Goal: Task Accomplishment & Management: Manage account settings

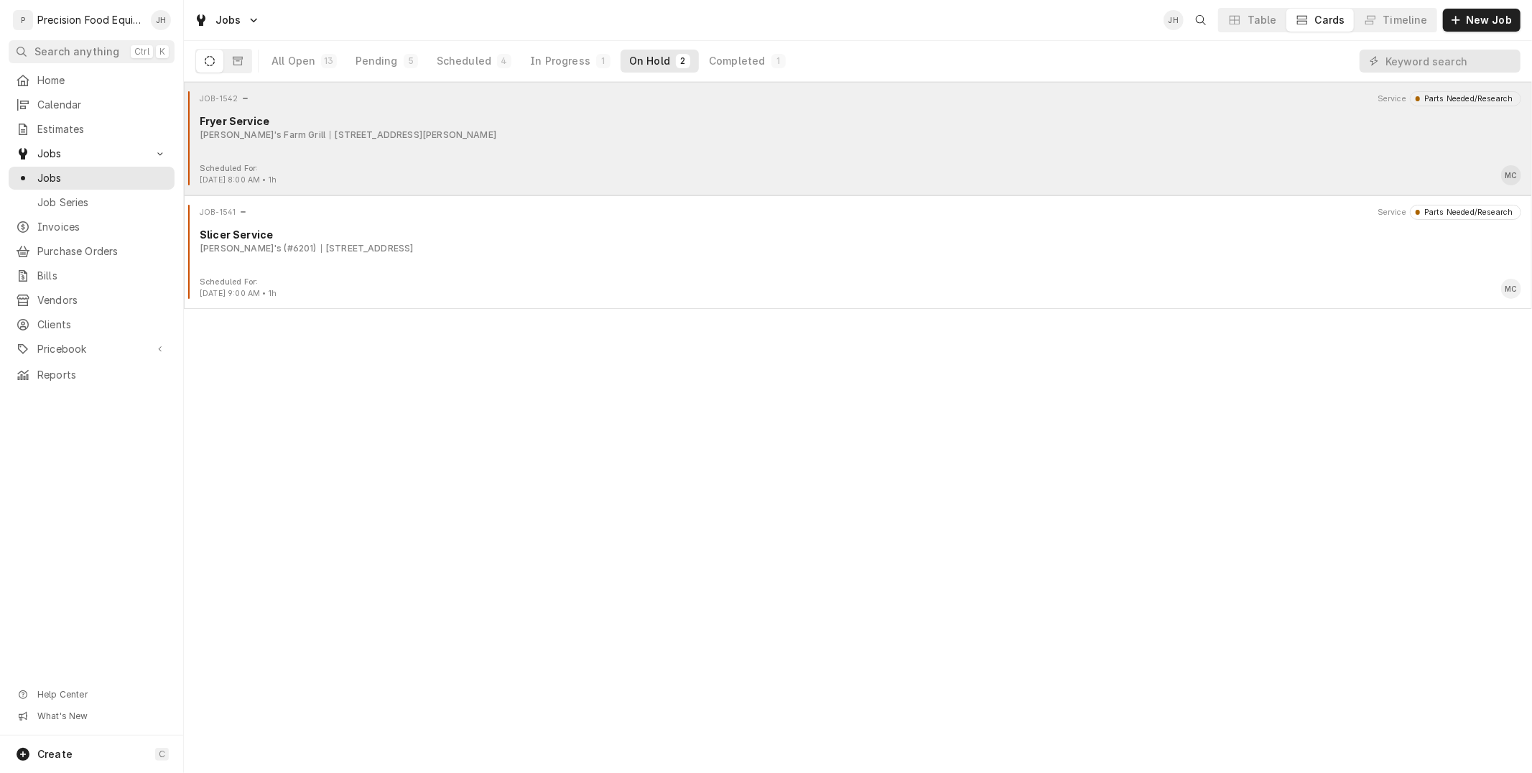
click at [756, 122] on div "Fryer Service" at bounding box center [861, 121] width 1322 height 15
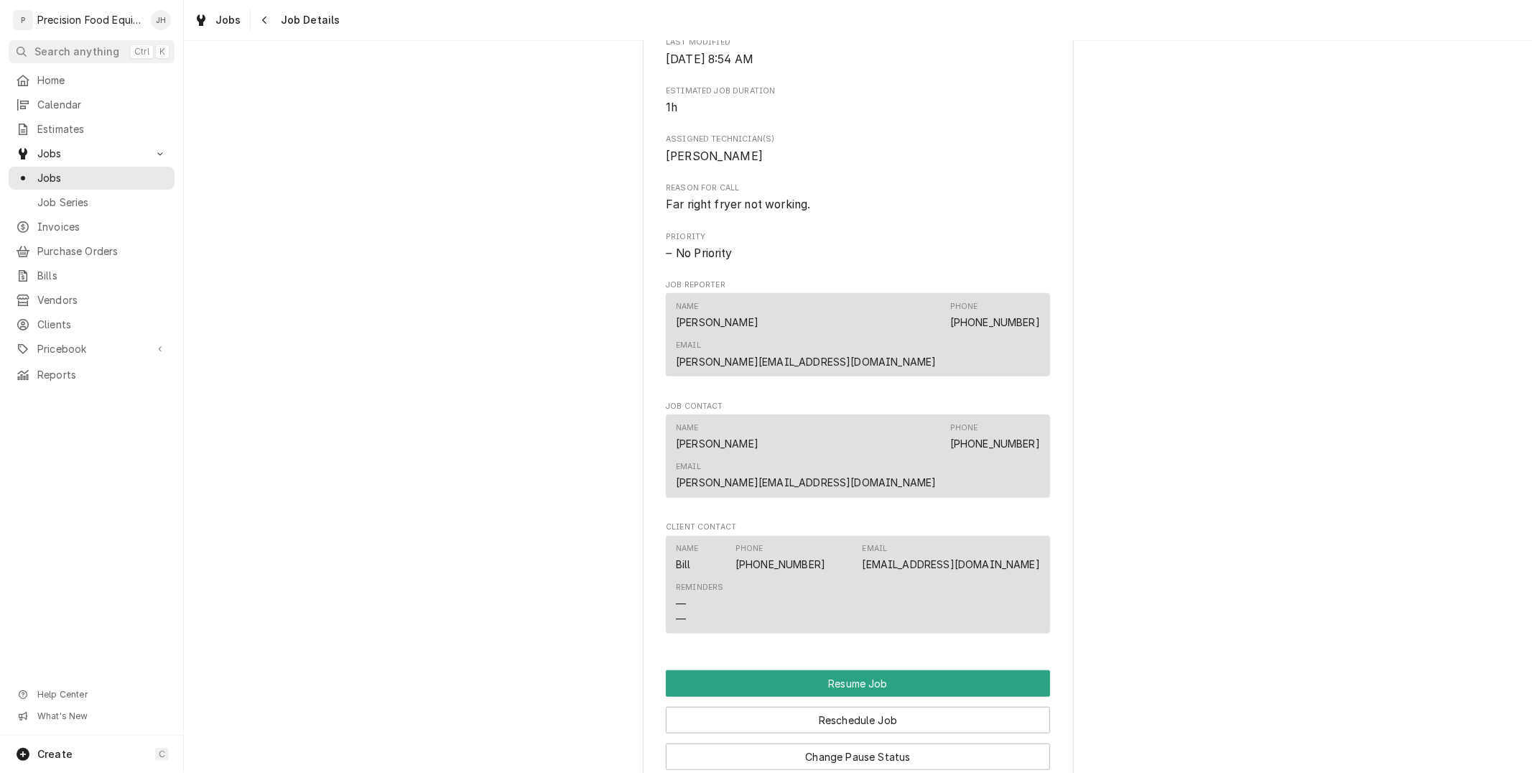
scroll to position [1117, 0]
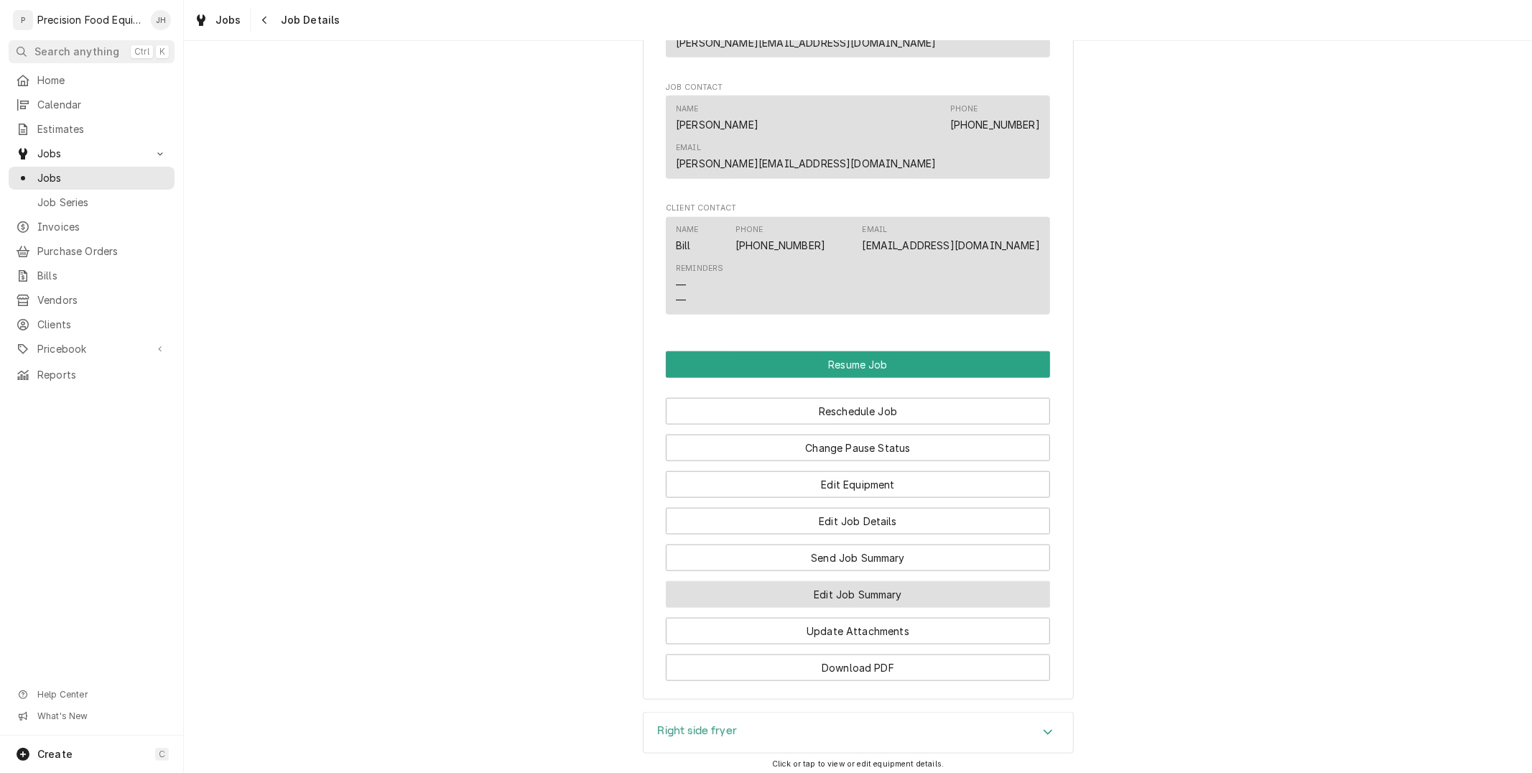
click at [876, 581] on button "Edit Job Summary" at bounding box center [858, 594] width 384 height 27
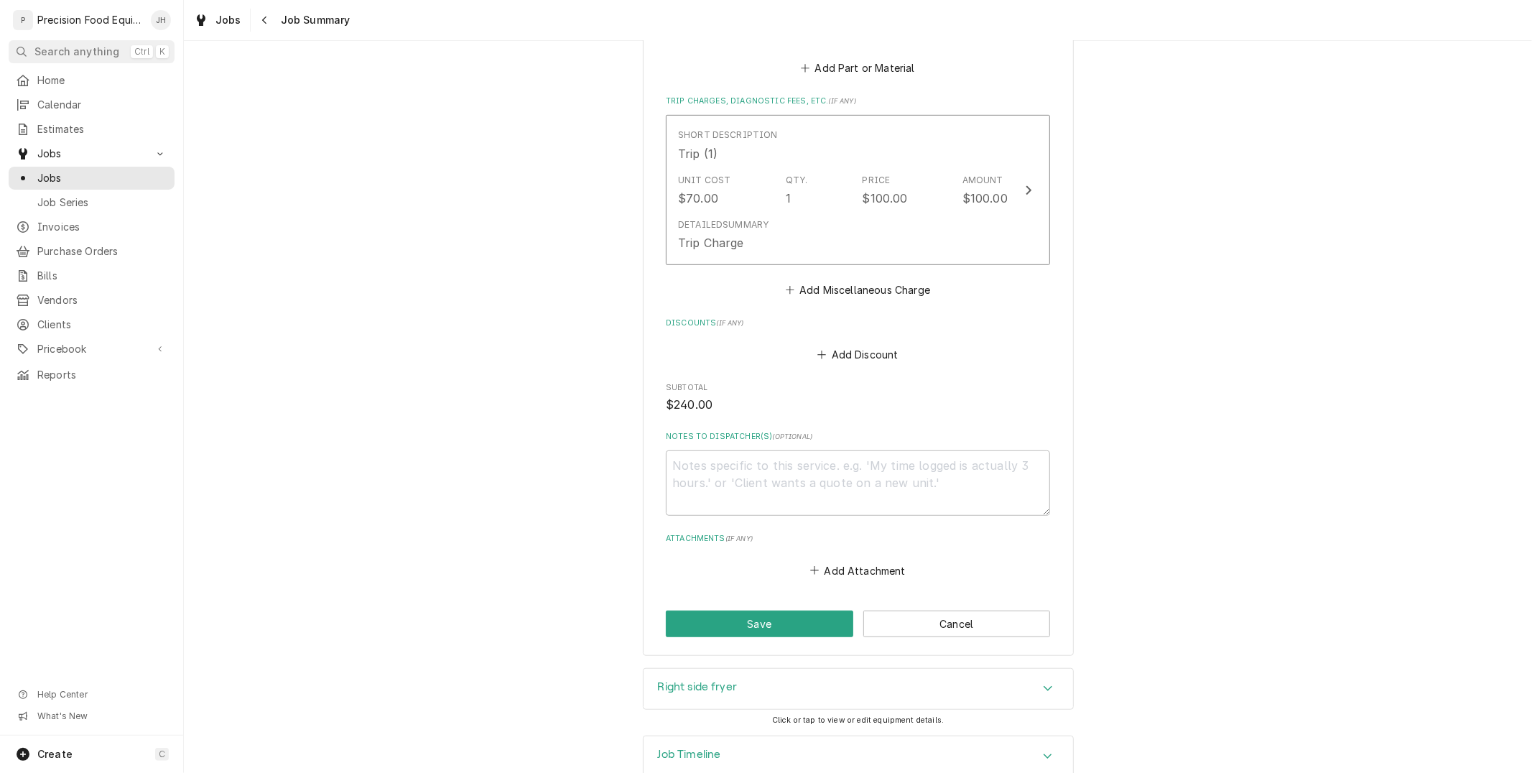
scroll to position [692, 0]
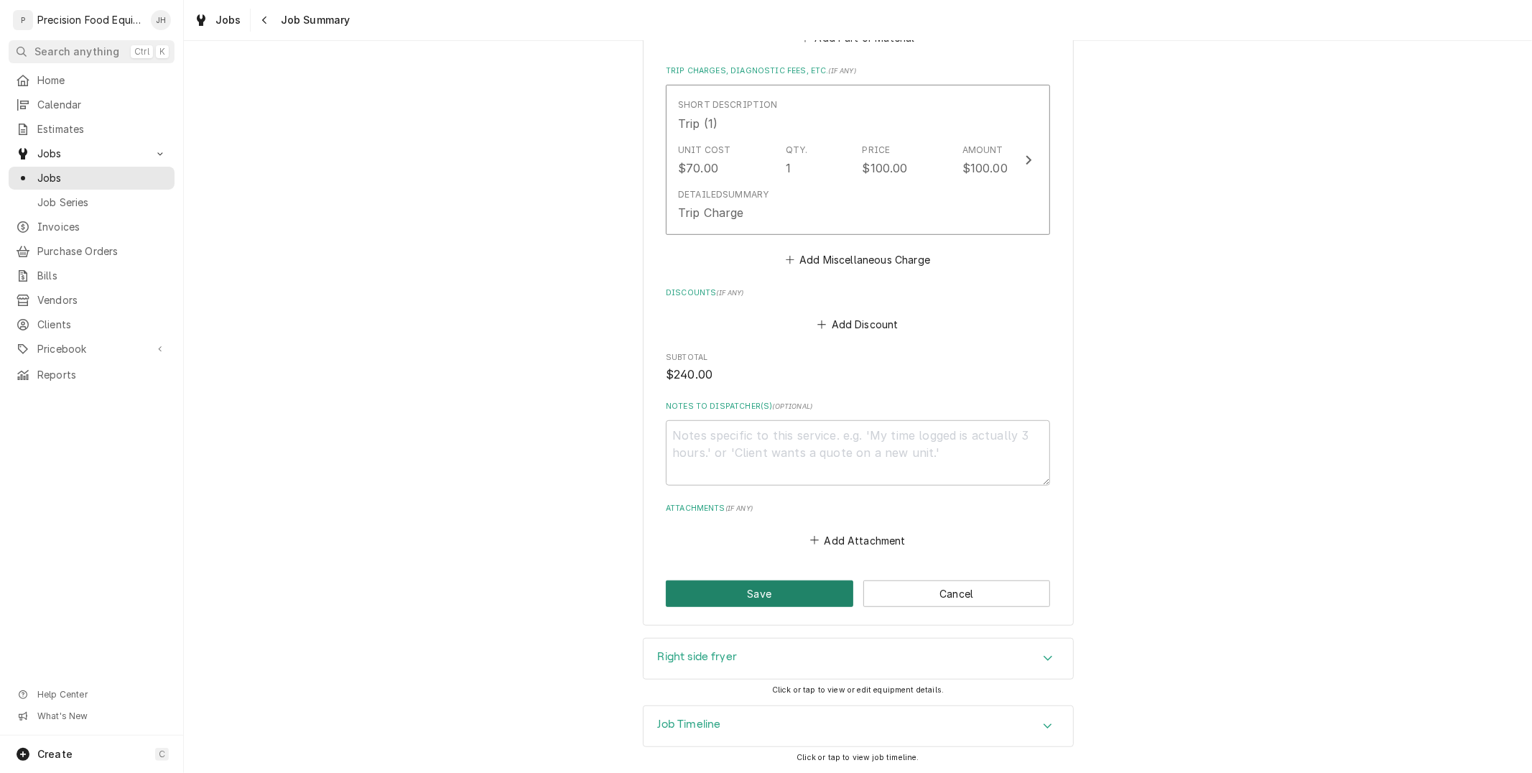
click at [780, 598] on button "Save" at bounding box center [759, 593] width 187 height 27
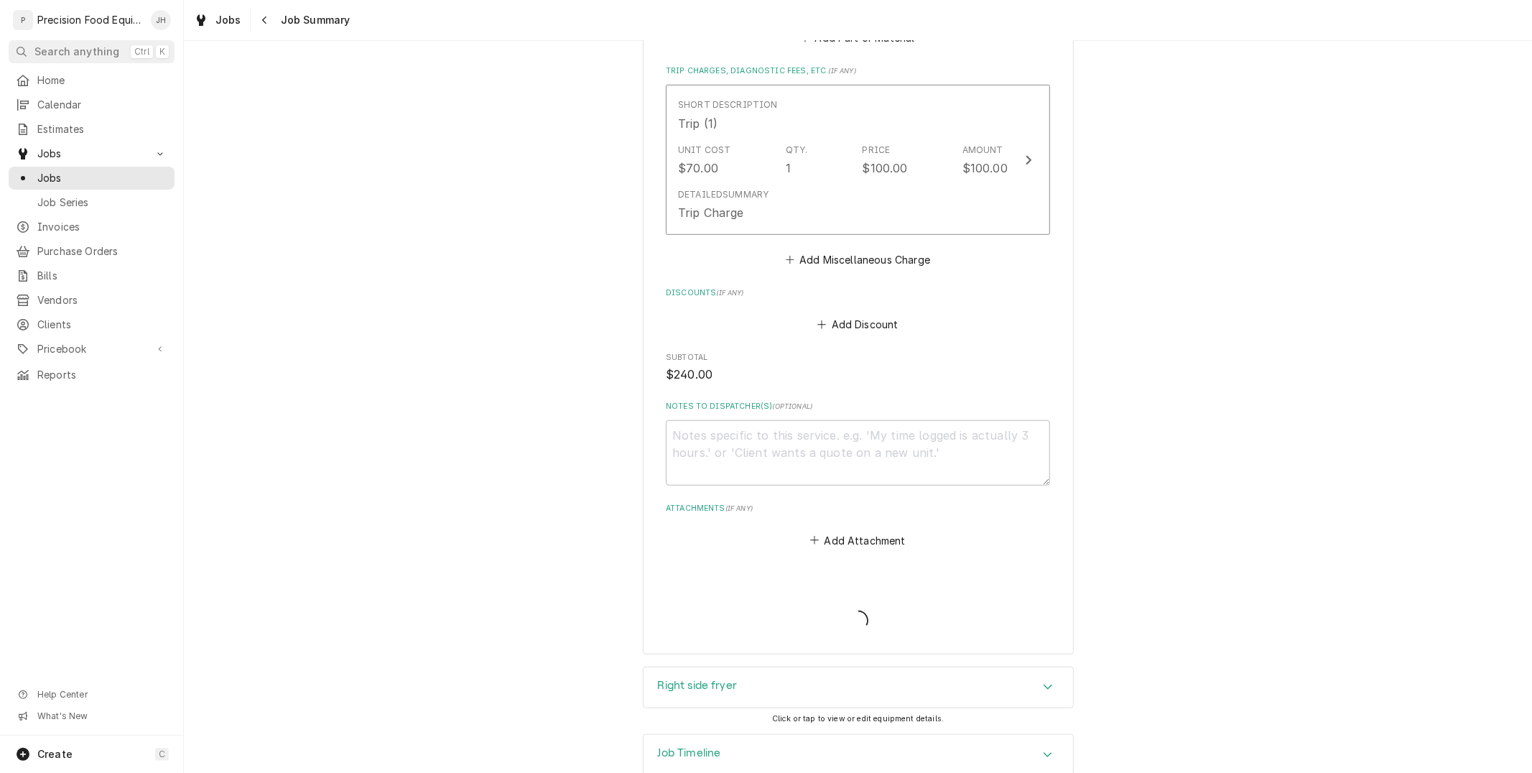
type textarea "x"
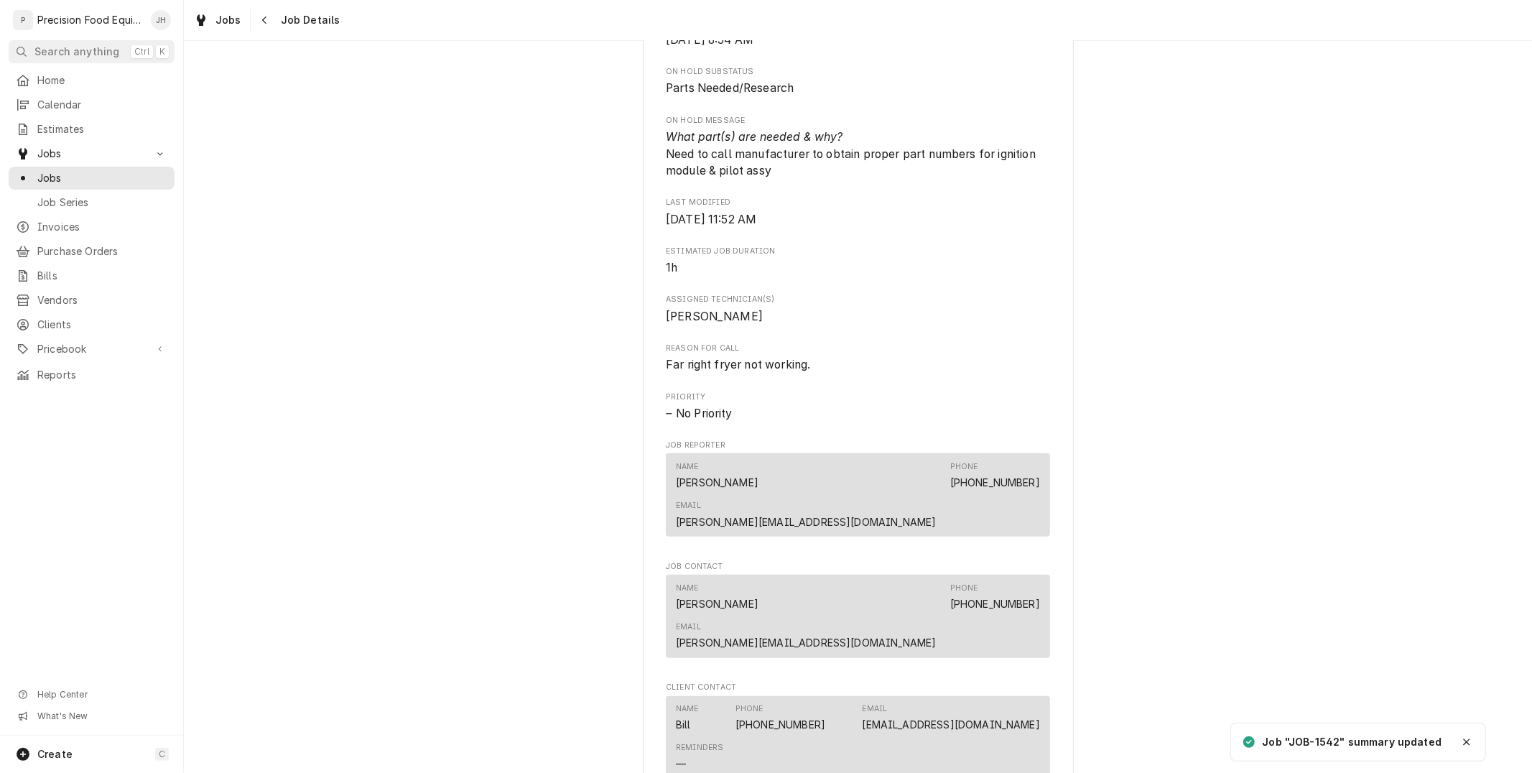
scroll to position [1266, 0]
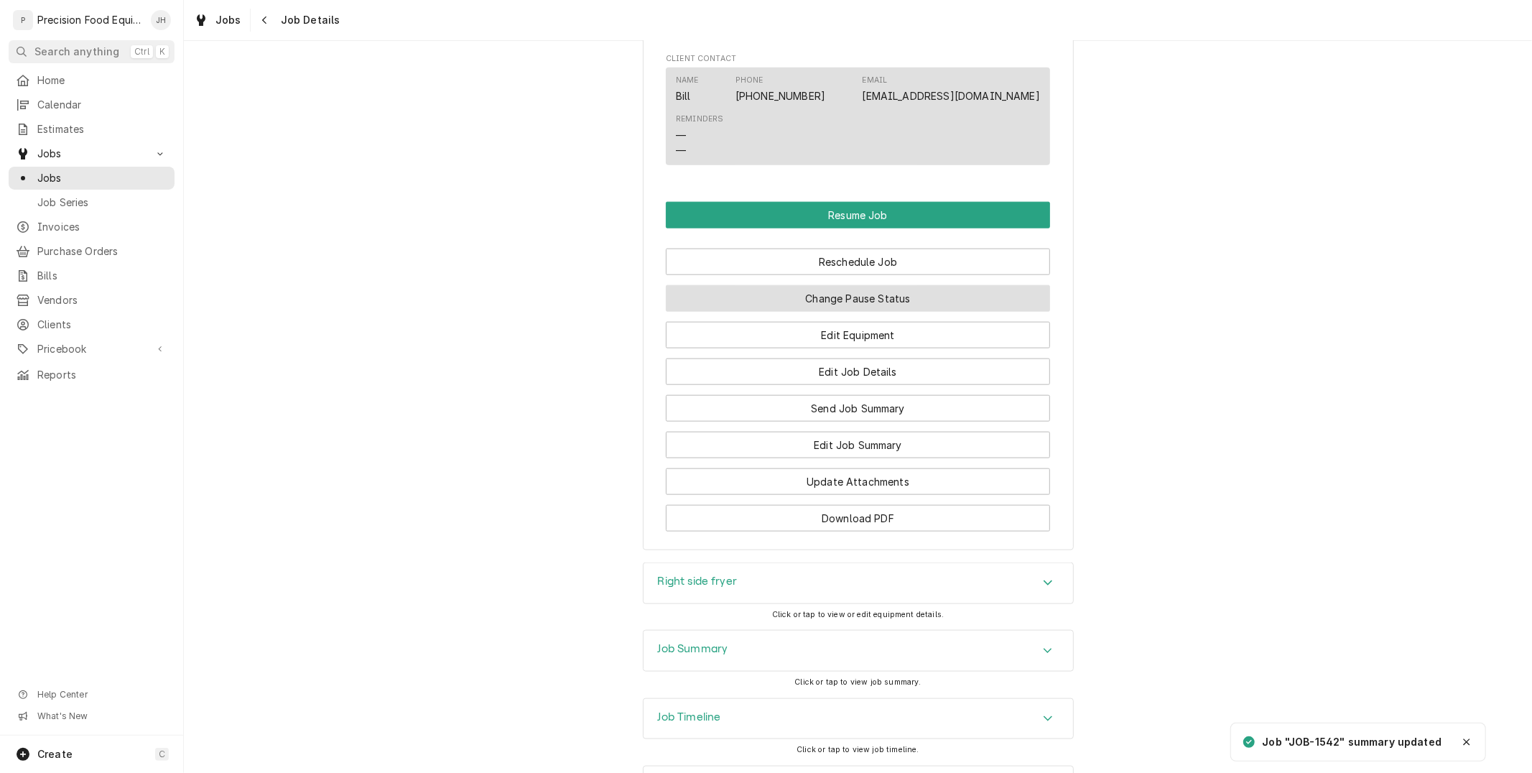
click at [923, 285] on button "Change Pause Status" at bounding box center [858, 298] width 384 height 27
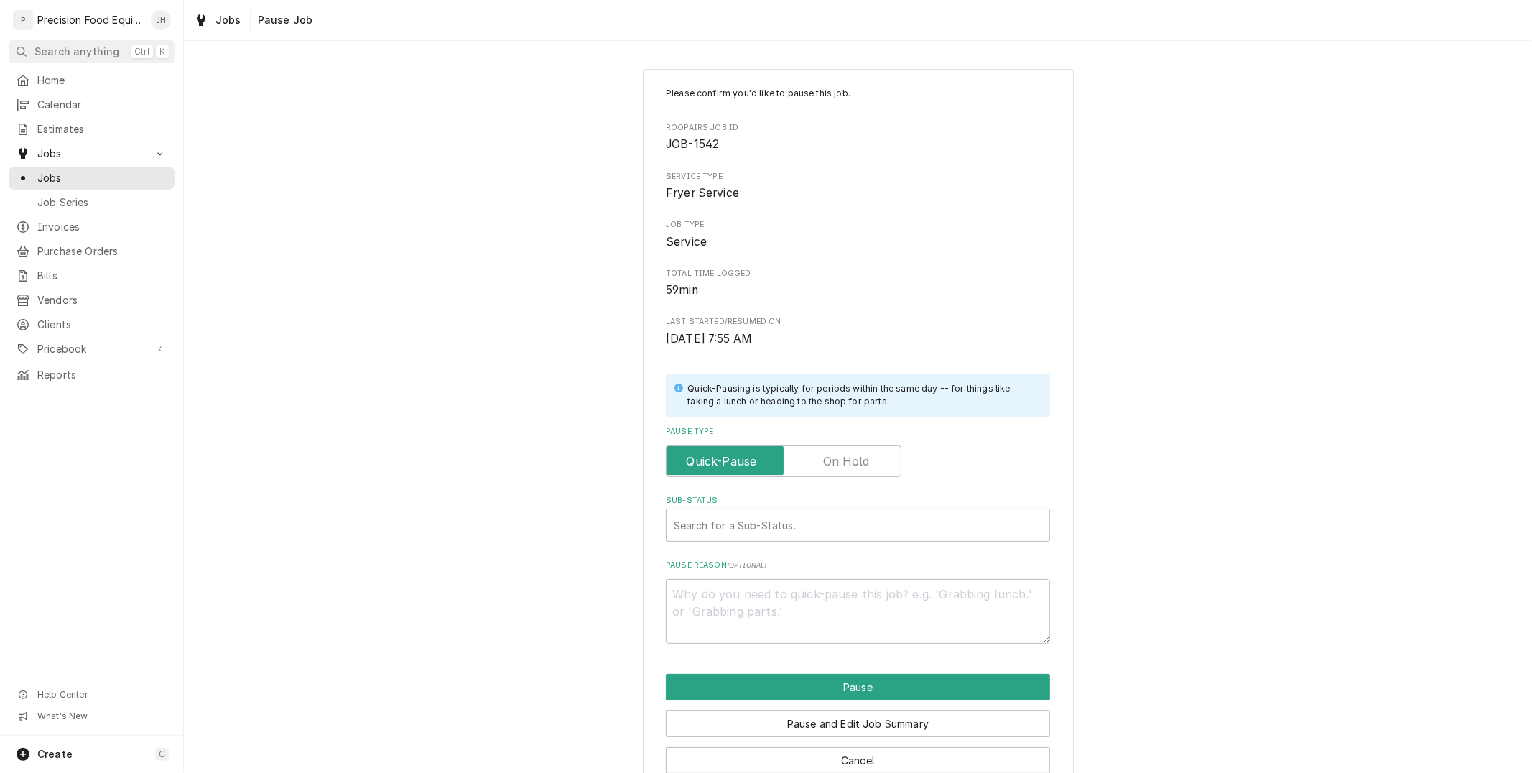
click at [828, 458] on label "Pause Type" at bounding box center [784, 461] width 236 height 32
click at [828, 458] on input "Pause Type" at bounding box center [783, 461] width 223 height 32
checkbox input "true"
click at [863, 533] on div "Sub-Status" at bounding box center [858, 525] width 369 height 26
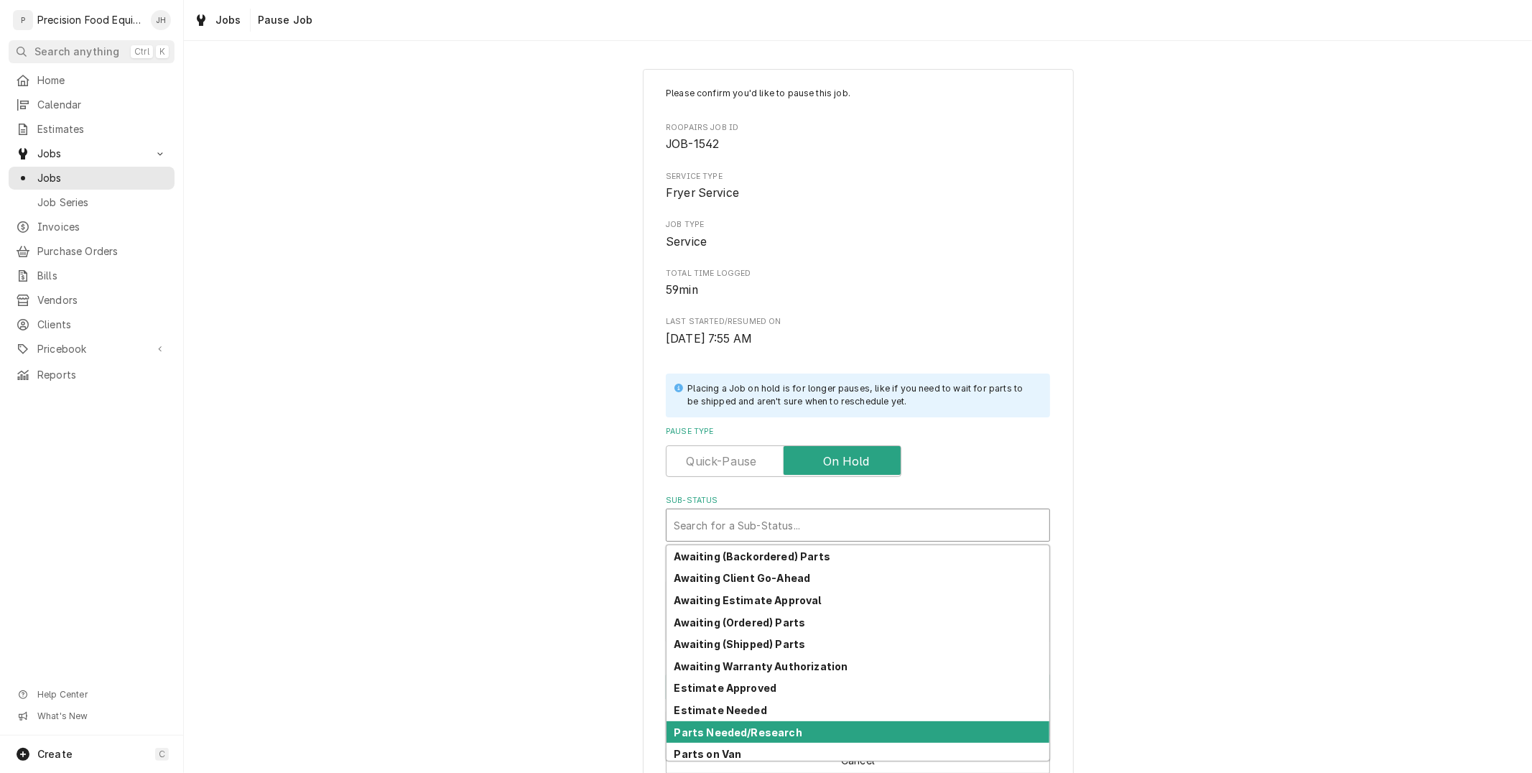
click at [798, 728] on div "Parts Needed/Research" at bounding box center [858, 732] width 383 height 22
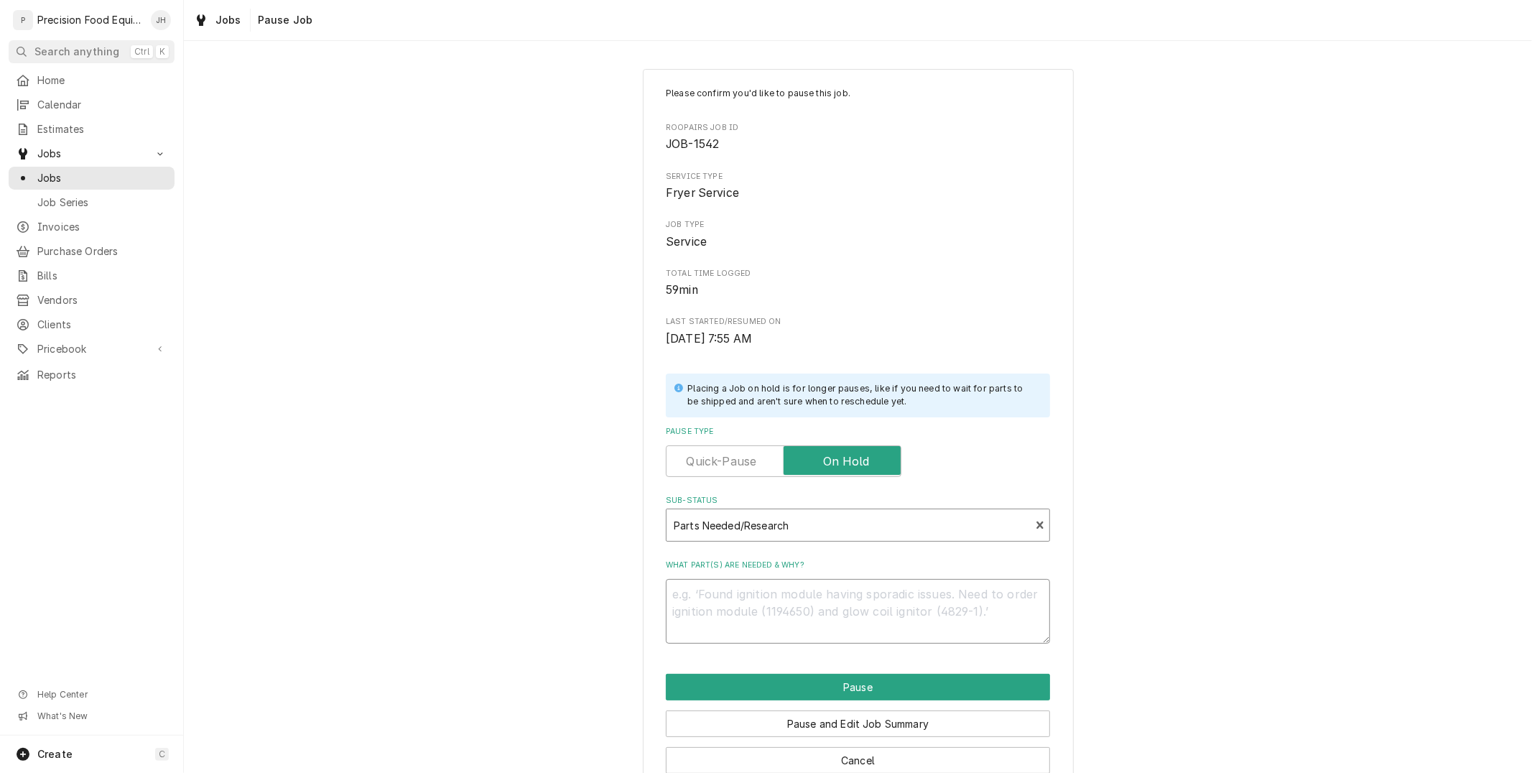
click at [821, 601] on textarea "What part(s) are needed & why?" at bounding box center [858, 611] width 384 height 65
type textarea "x"
type textarea "8"
type textarea "x"
type textarea "82"
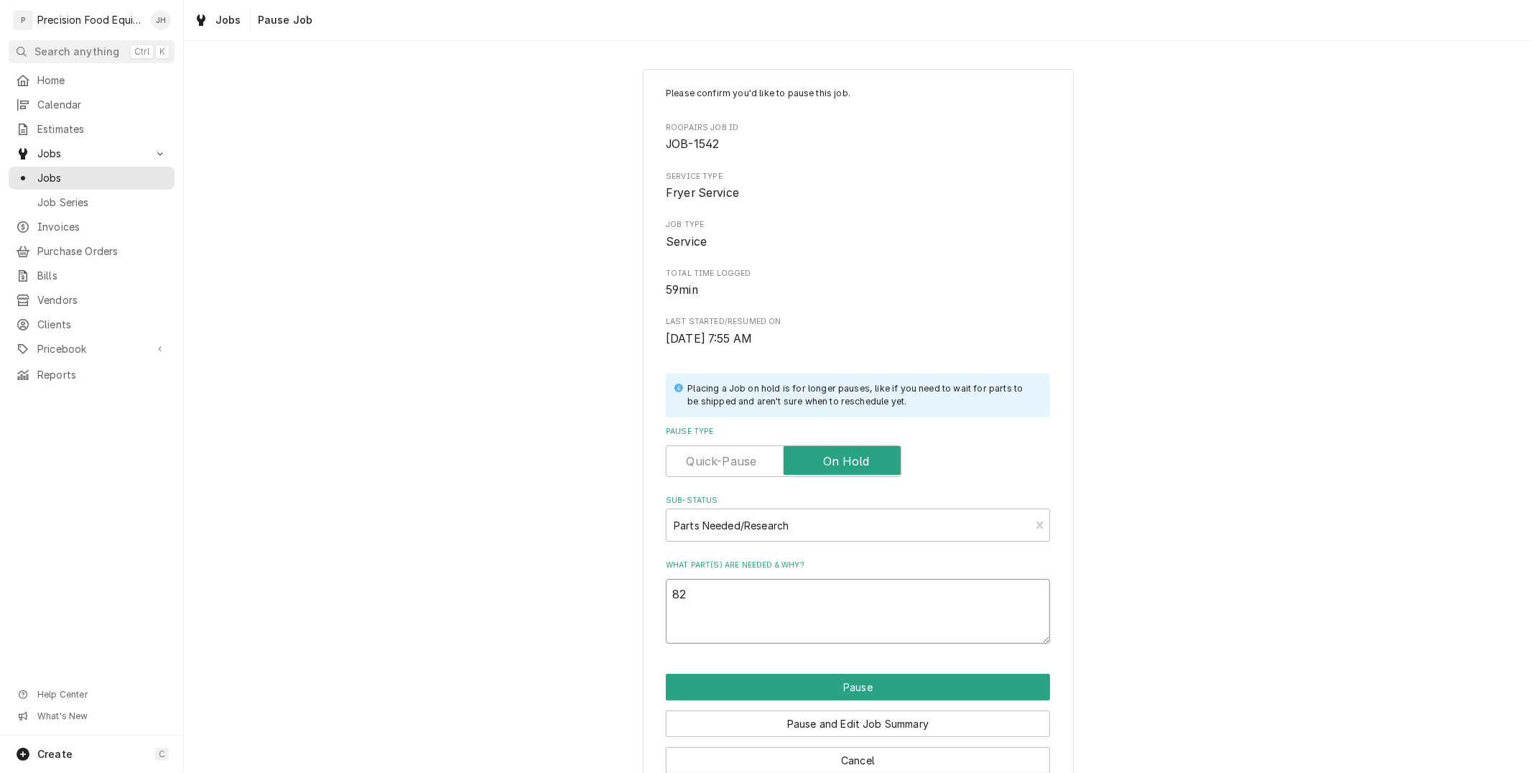
type textarea "x"
type textarea "826"
type textarea "x"
type textarea "8262"
type textarea "x"
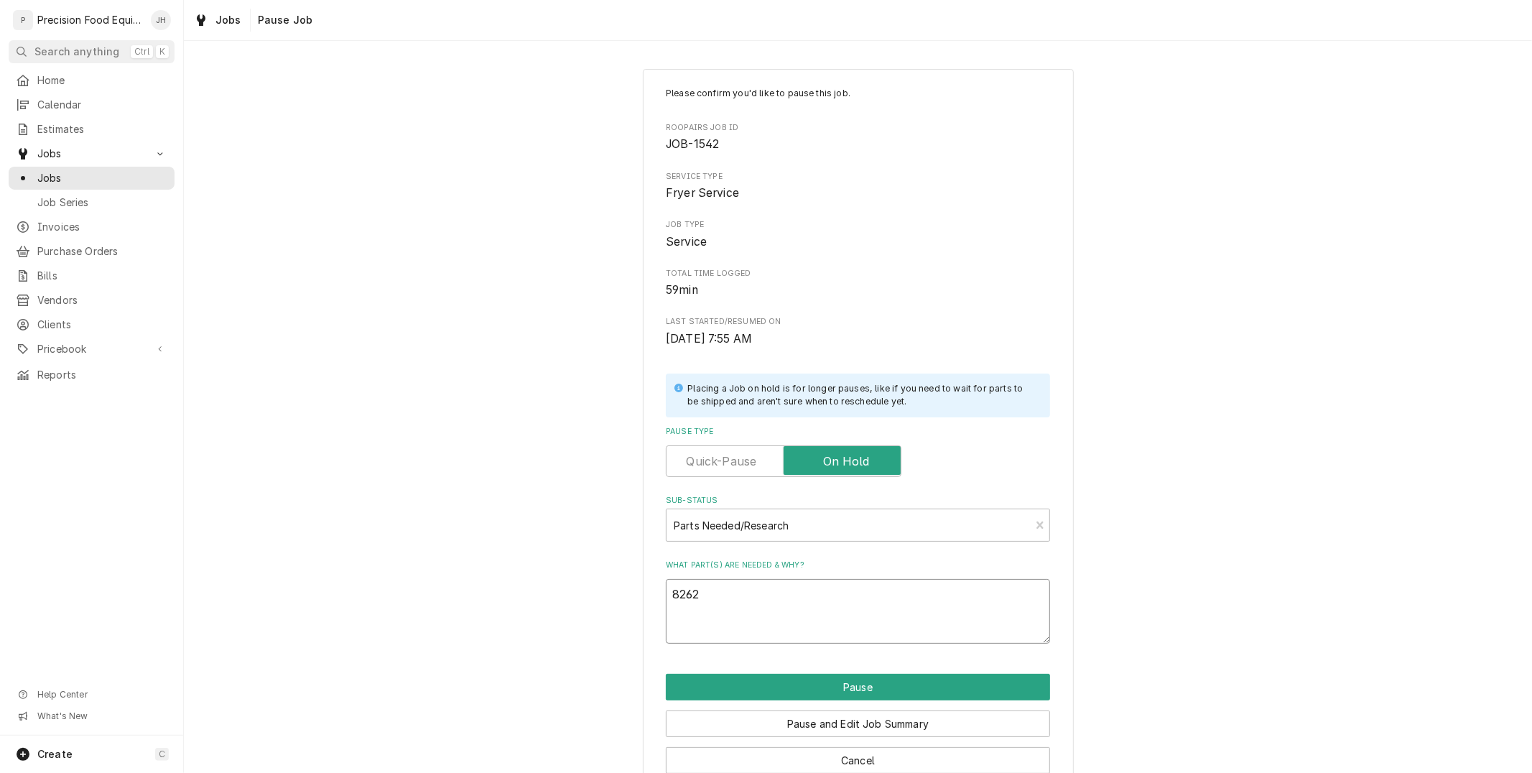
type textarea "82628"
type textarea "x"
type textarea "826289"
type textarea "x"
type textarea "8262898"
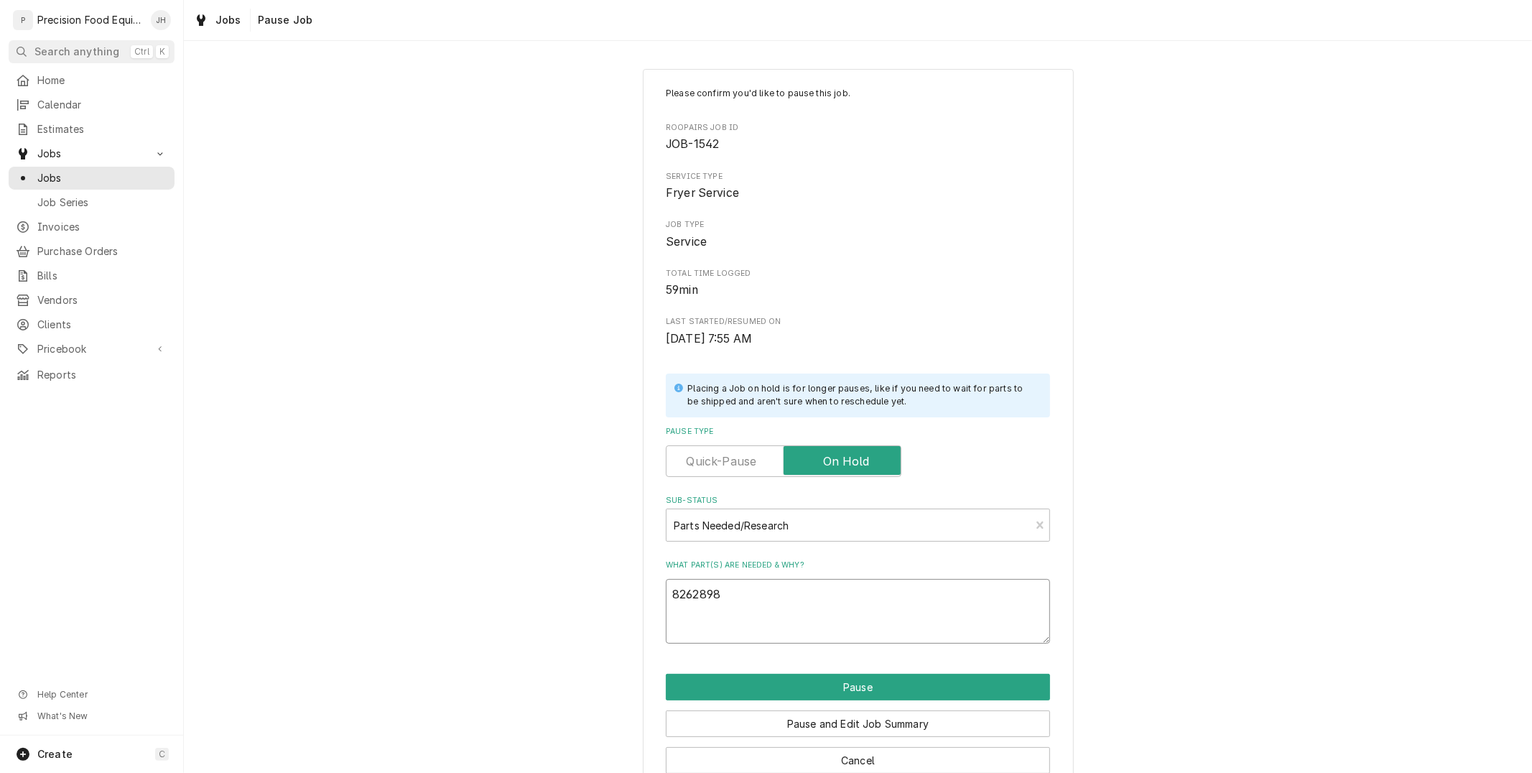
type textarea "x"
type textarea "8262898"
type textarea "x"
type textarea "8262898 I"
type textarea "x"
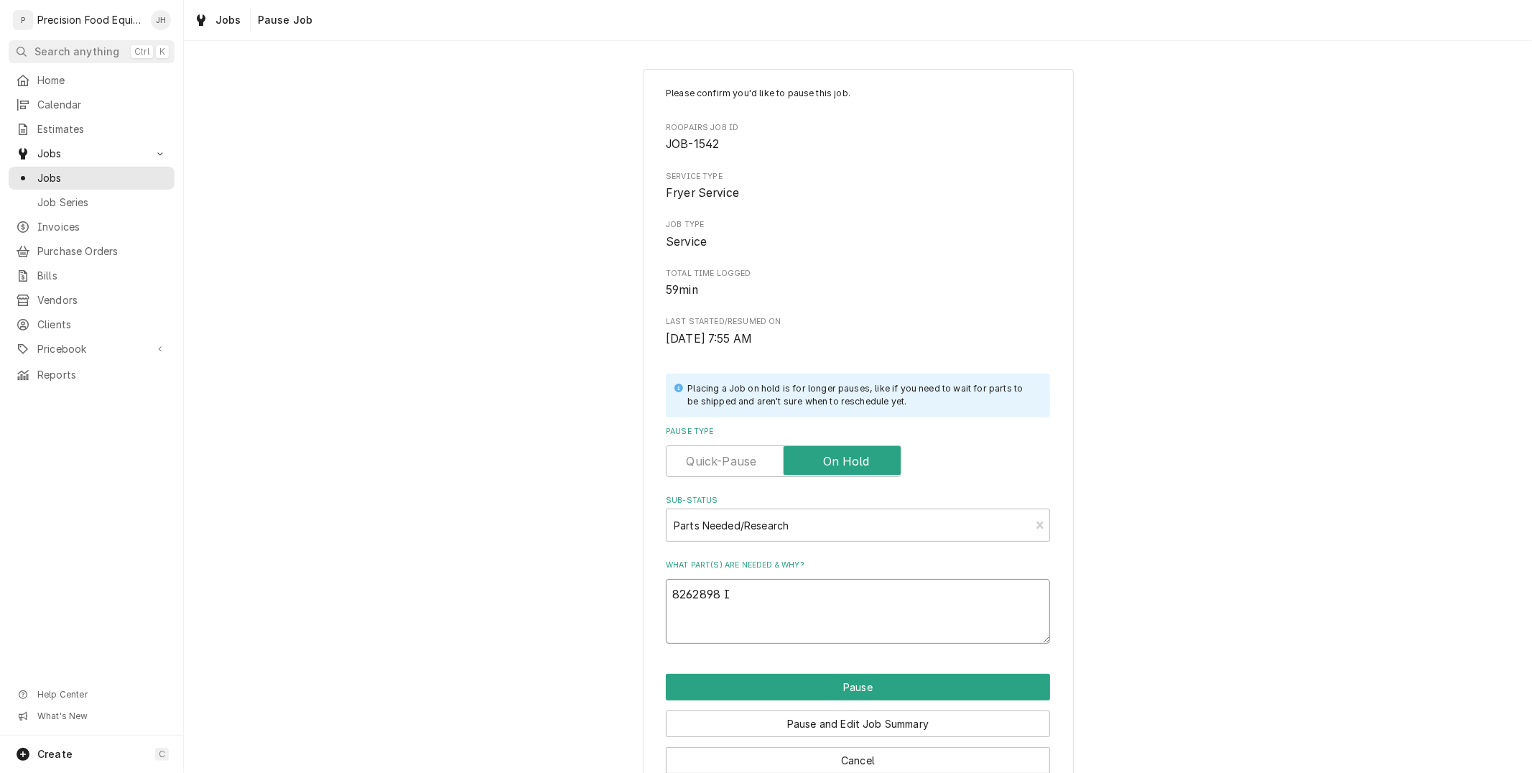
type textarea "8262898 Ig"
type textarea "x"
type textarea "8262898 Ign"
type textarea "x"
type textarea "8262898 Igni"
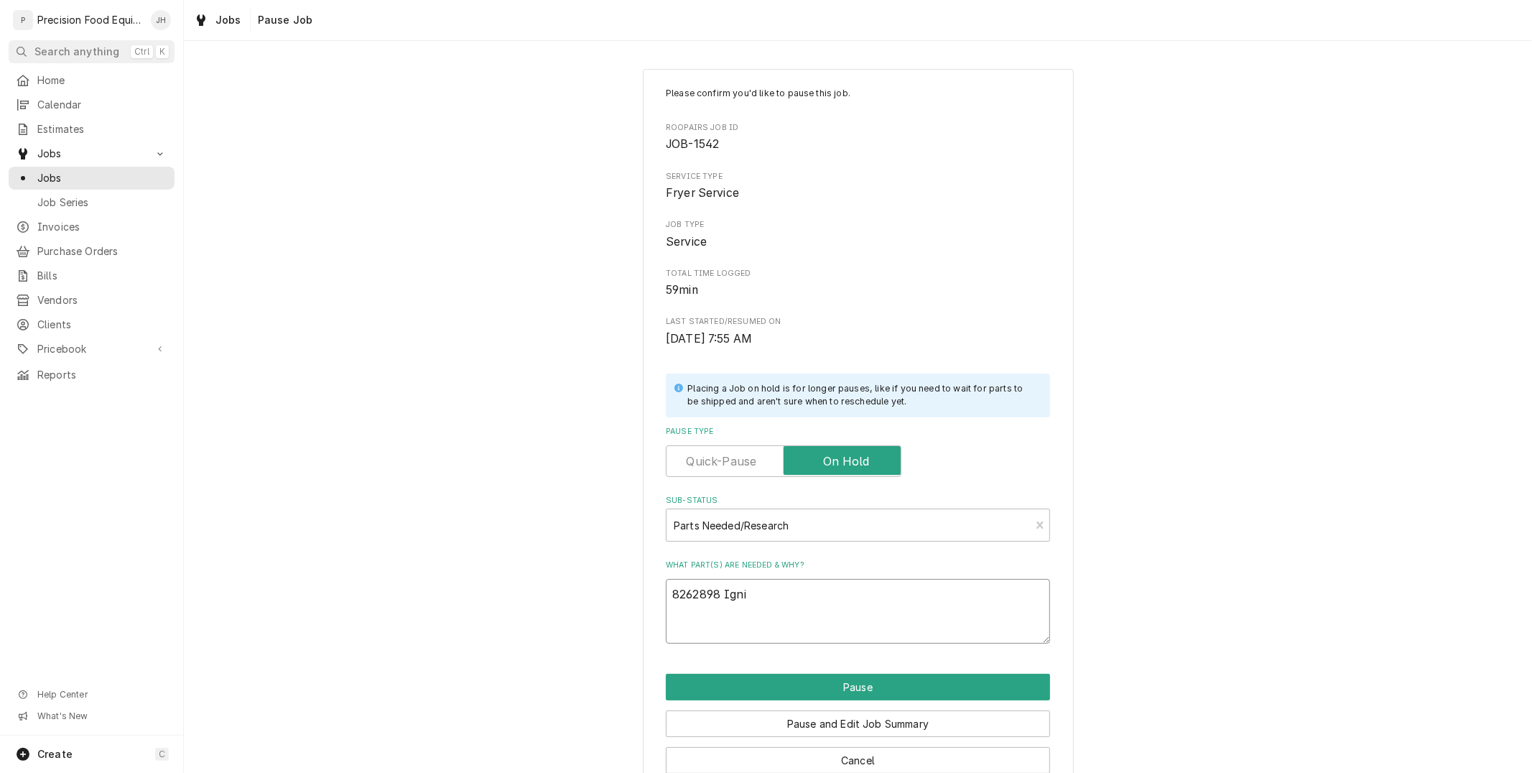
type textarea "x"
type textarea "8262898 Ignit"
type textarea "x"
type textarea "8262898 Igniti"
type textarea "x"
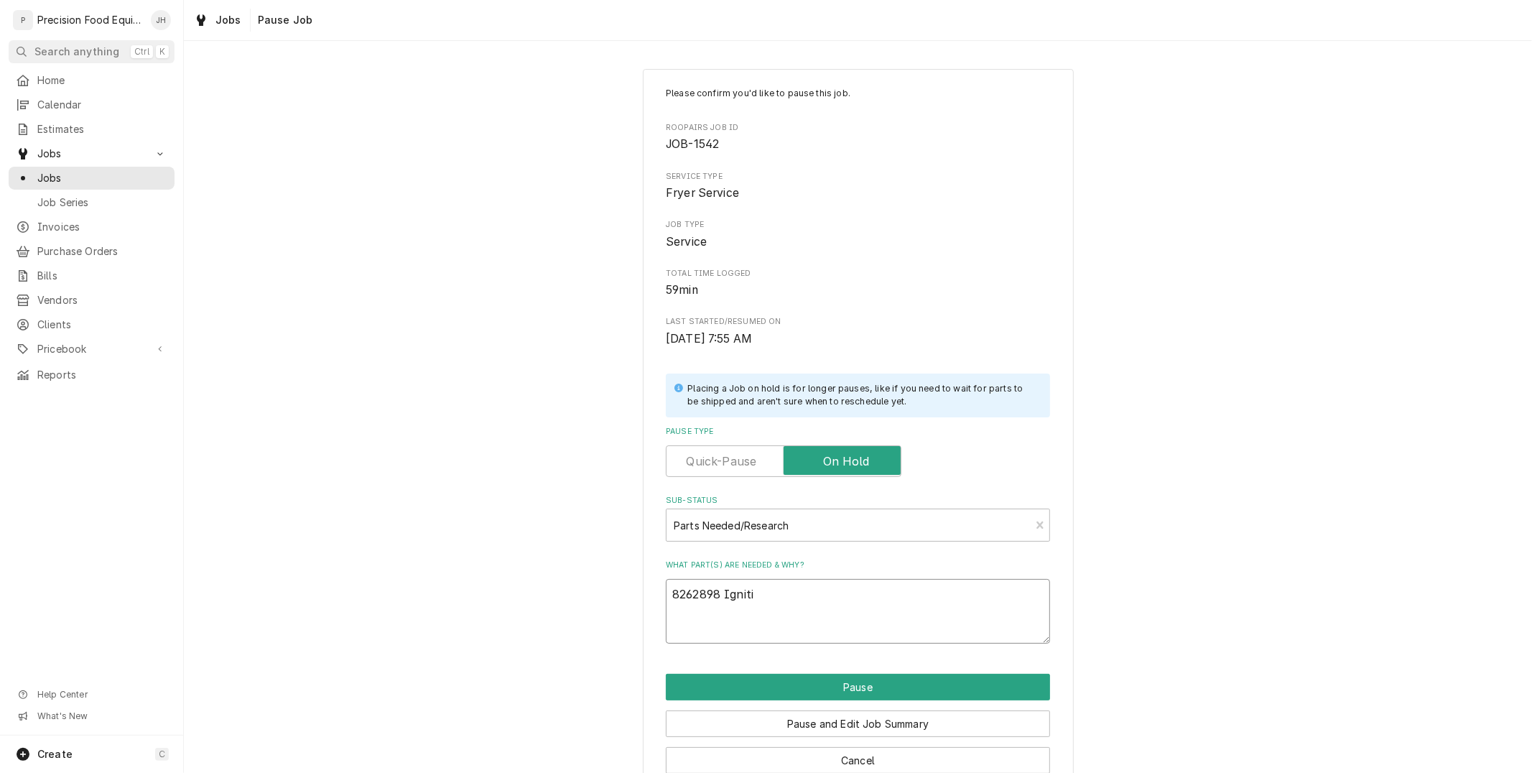
type textarea "8262898 Ignitio"
type textarea "x"
type textarea "8262898 Ignition"
type textarea "x"
type textarea "8262898 Ignition"
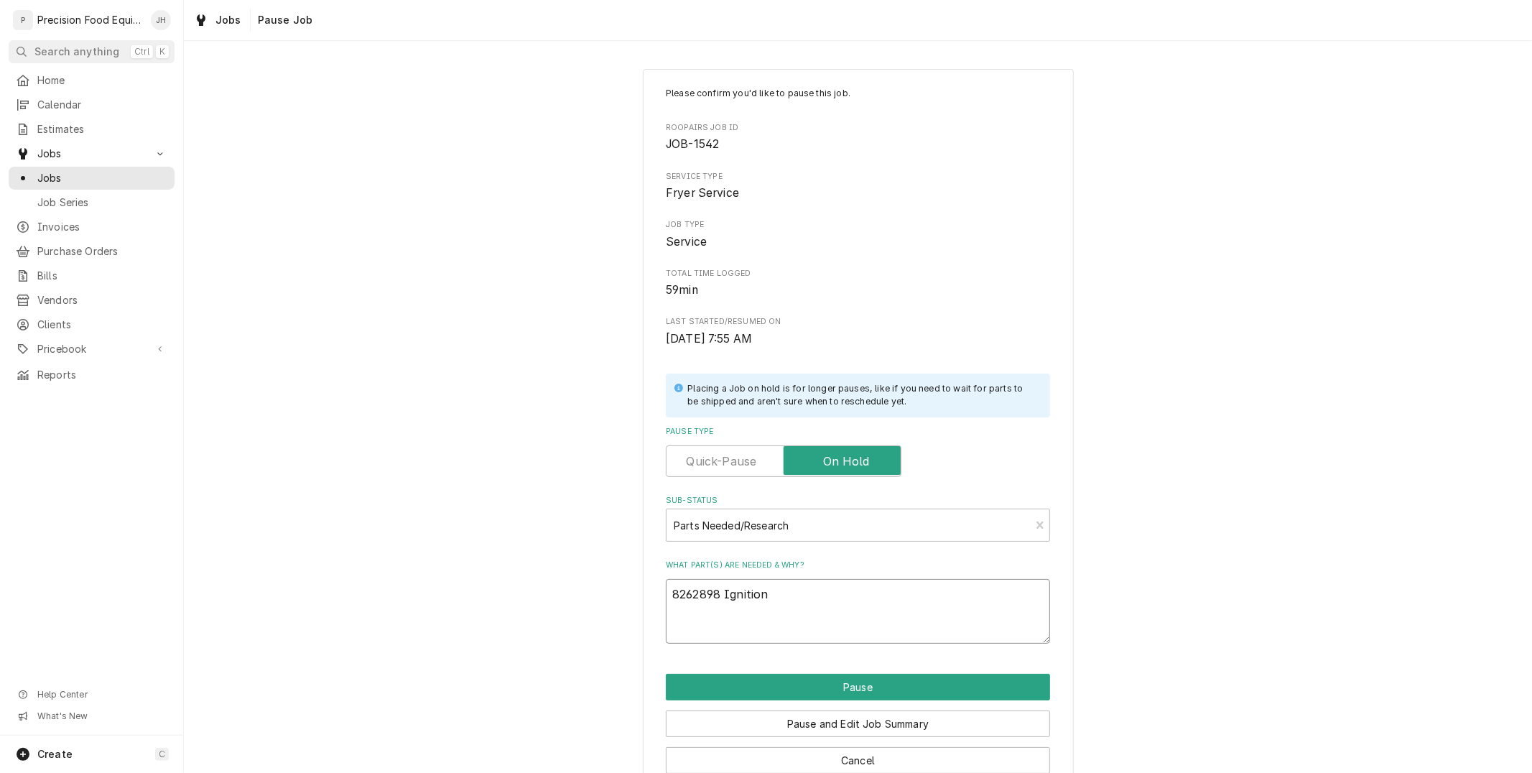
type textarea "x"
type textarea "8262898 Ignition M"
type textarea "x"
type textarea "8262898 Ignition Md"
type textarea "x"
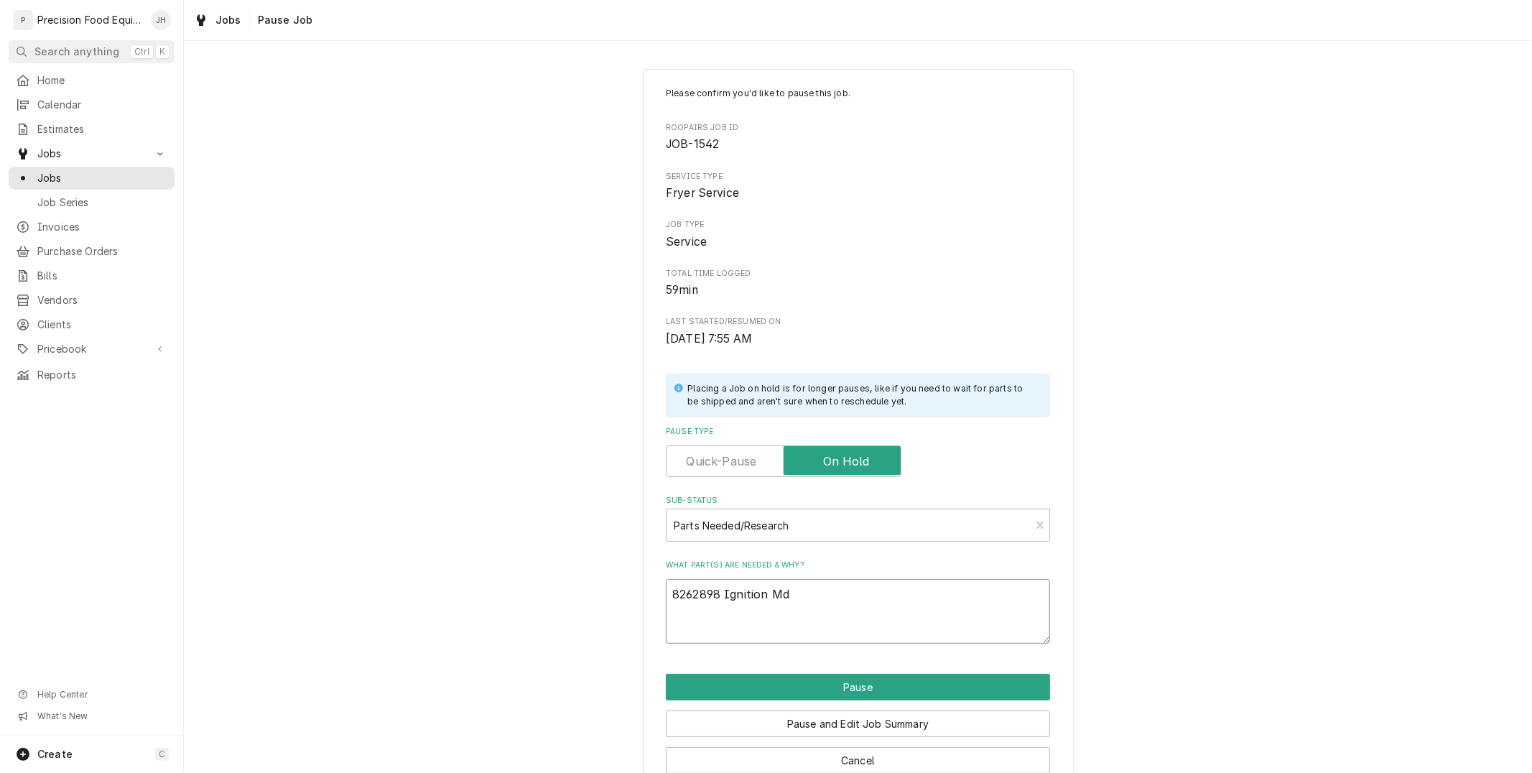
type textarea "8262898 Ignition Mdo"
type textarea "x"
type textarea "8262898 Ignition Md"
type textarea "x"
type textarea "8262898 Ignition M"
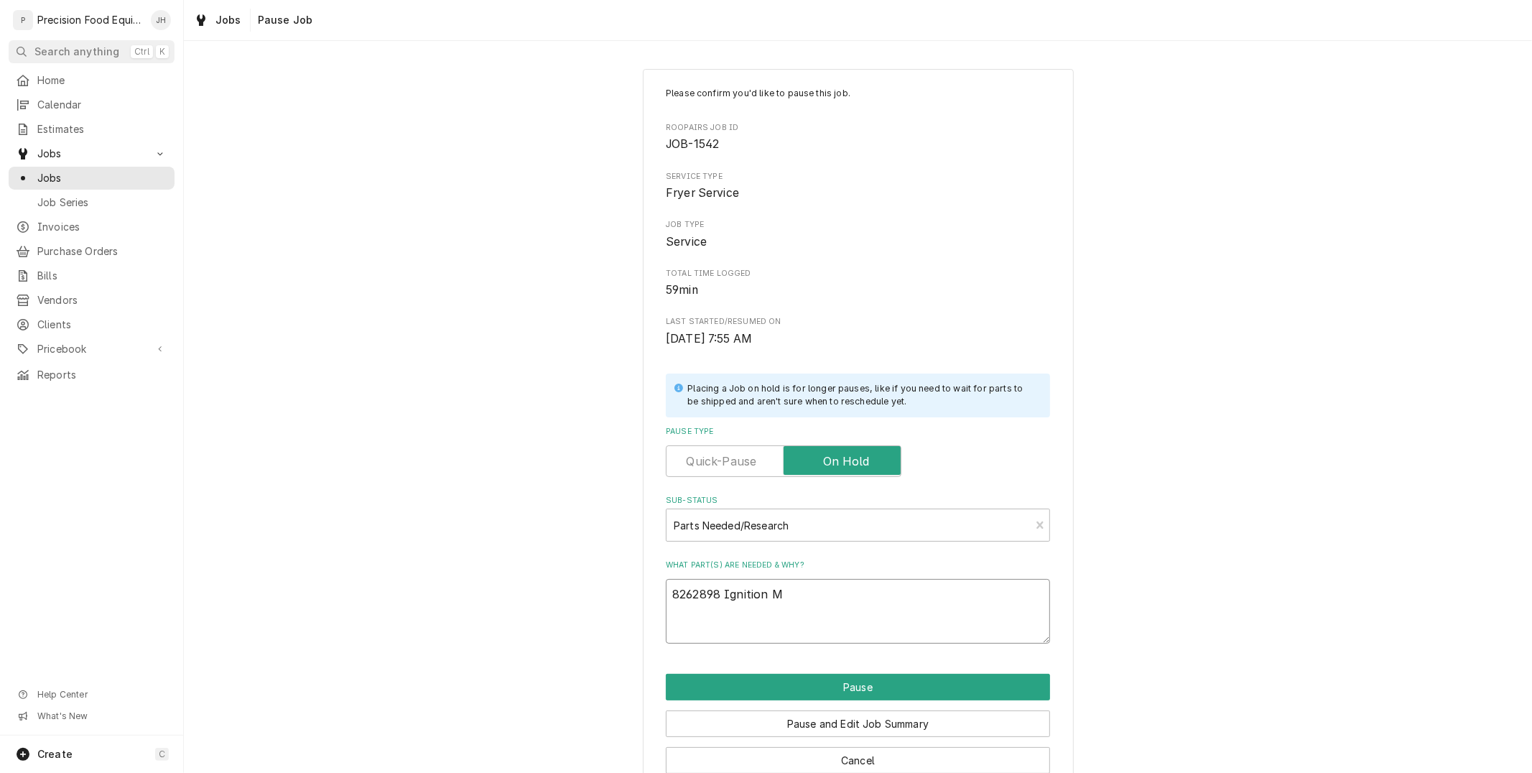
type textarea "x"
type textarea "8262898 Ignition Mo"
type textarea "x"
type textarea "8262898 Ignition Mod"
type textarea "x"
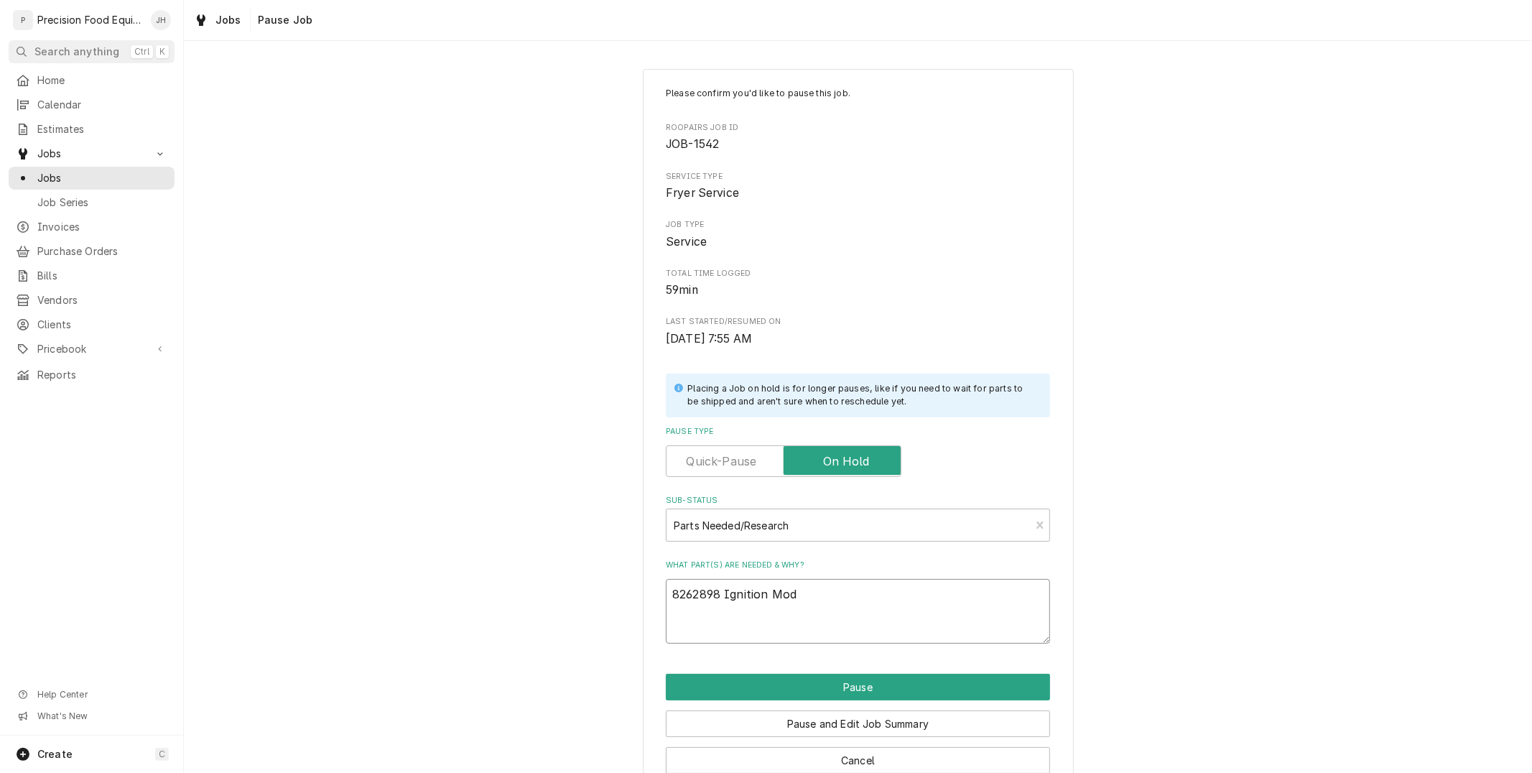
type textarea "8262898 Ignition Modu"
type textarea "x"
type textarea "8262898 Ignition Modul"
type textarea "x"
type textarea "8262898 Ignition Module"
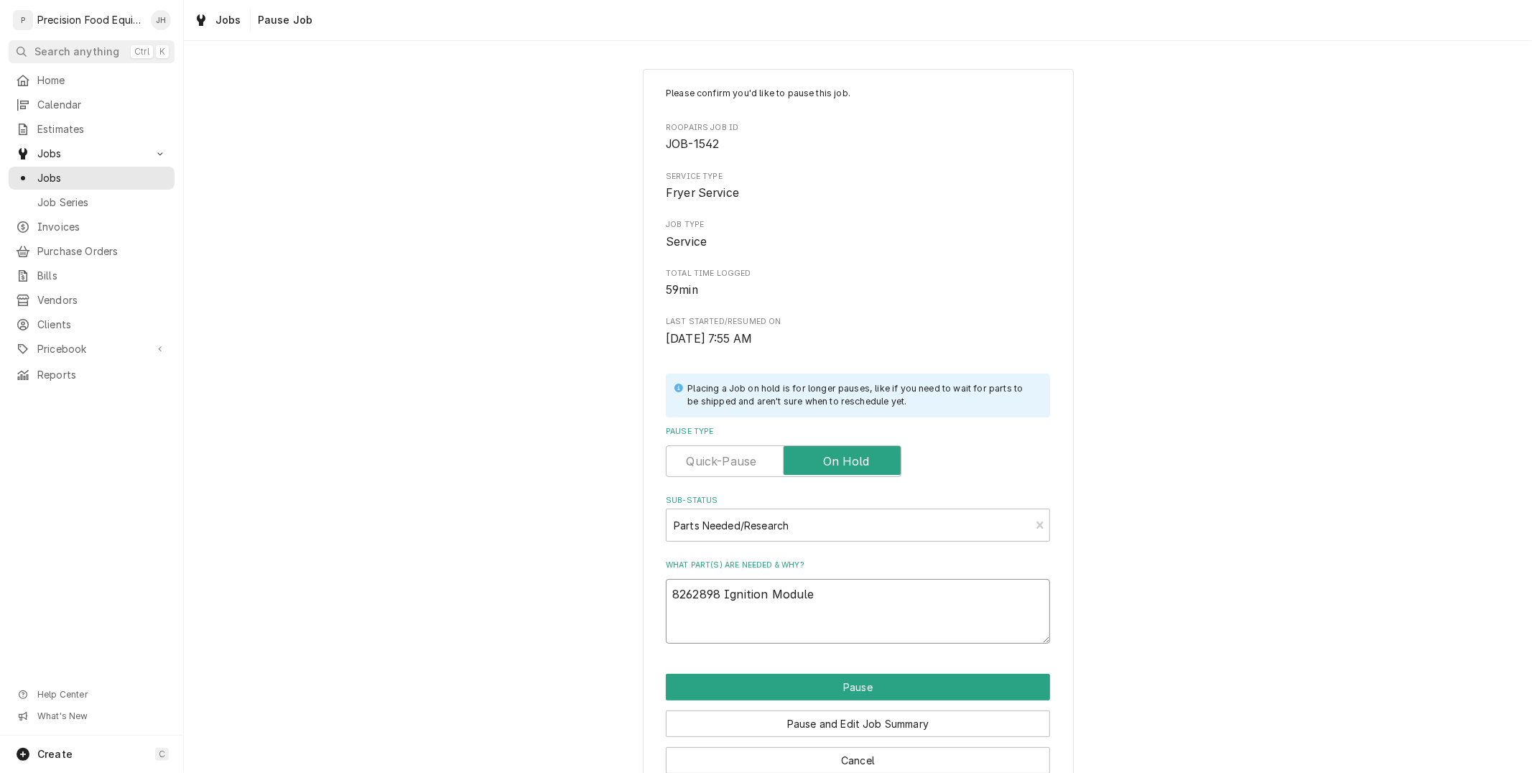
type textarea "x"
type textarea "8262898 Ignition Module"
type textarea "x"
type textarea "8262898 Ignition Module"
type textarea "x"
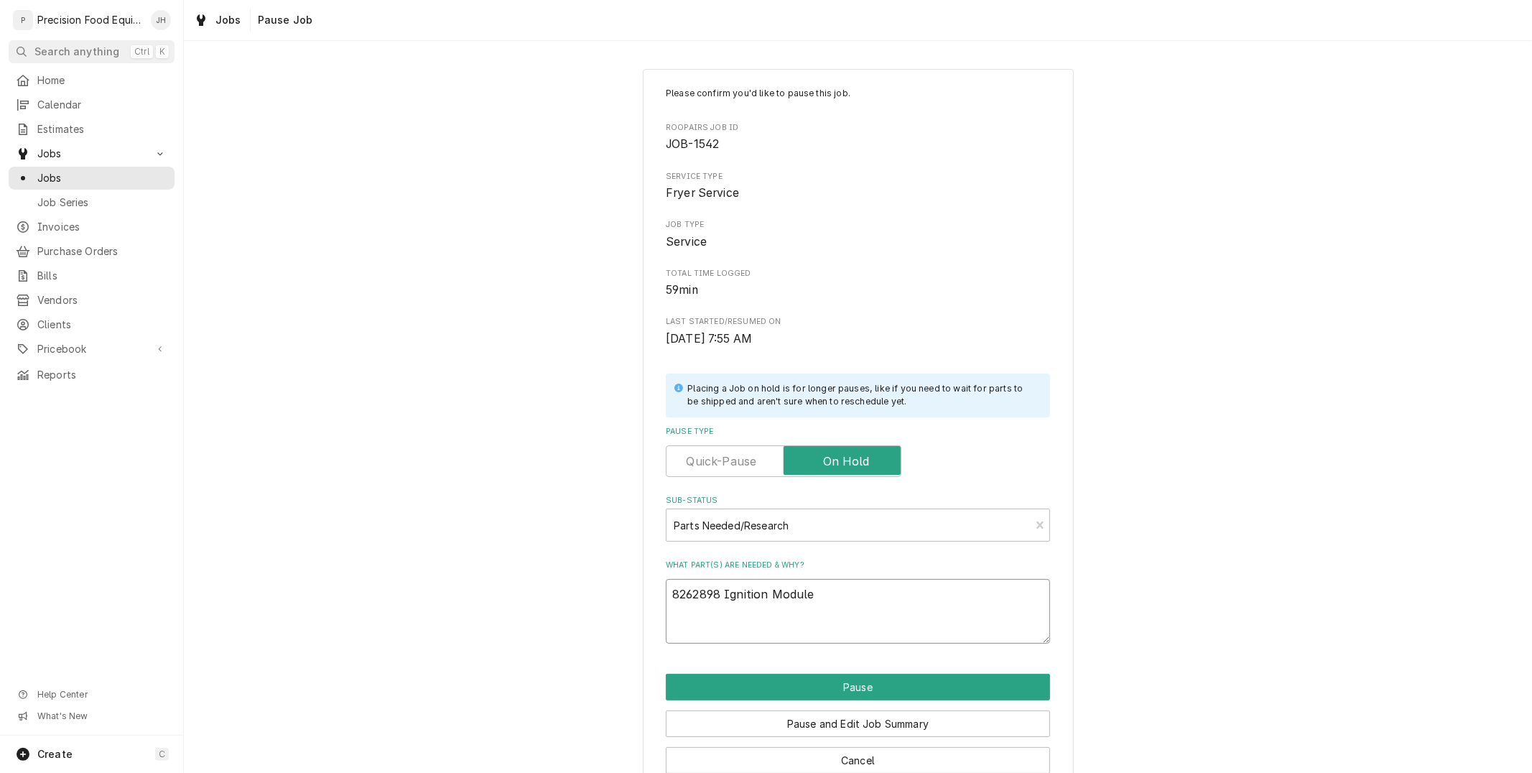
type textarea "8262898 Ignition Module x"
type textarea "x"
type textarea "8262898 Ignition Module x1"
type textarea "x"
type textarea "8262898 Ignition Module x1"
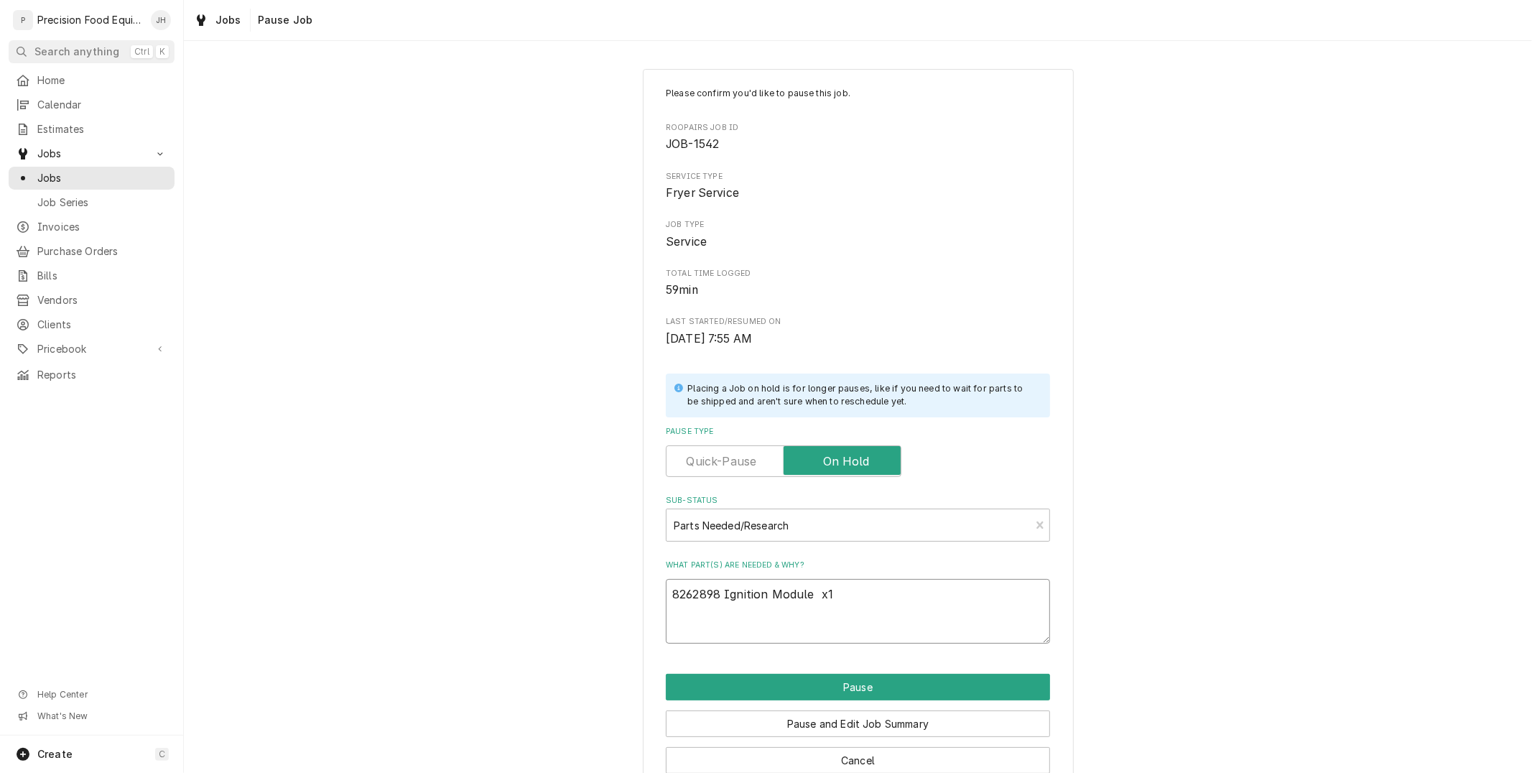
type textarea "x"
type textarea "8262898 Ignition Module x1 1"
type textarea "x"
type textarea "8262898 Ignition Module x1 10"
type textarea "x"
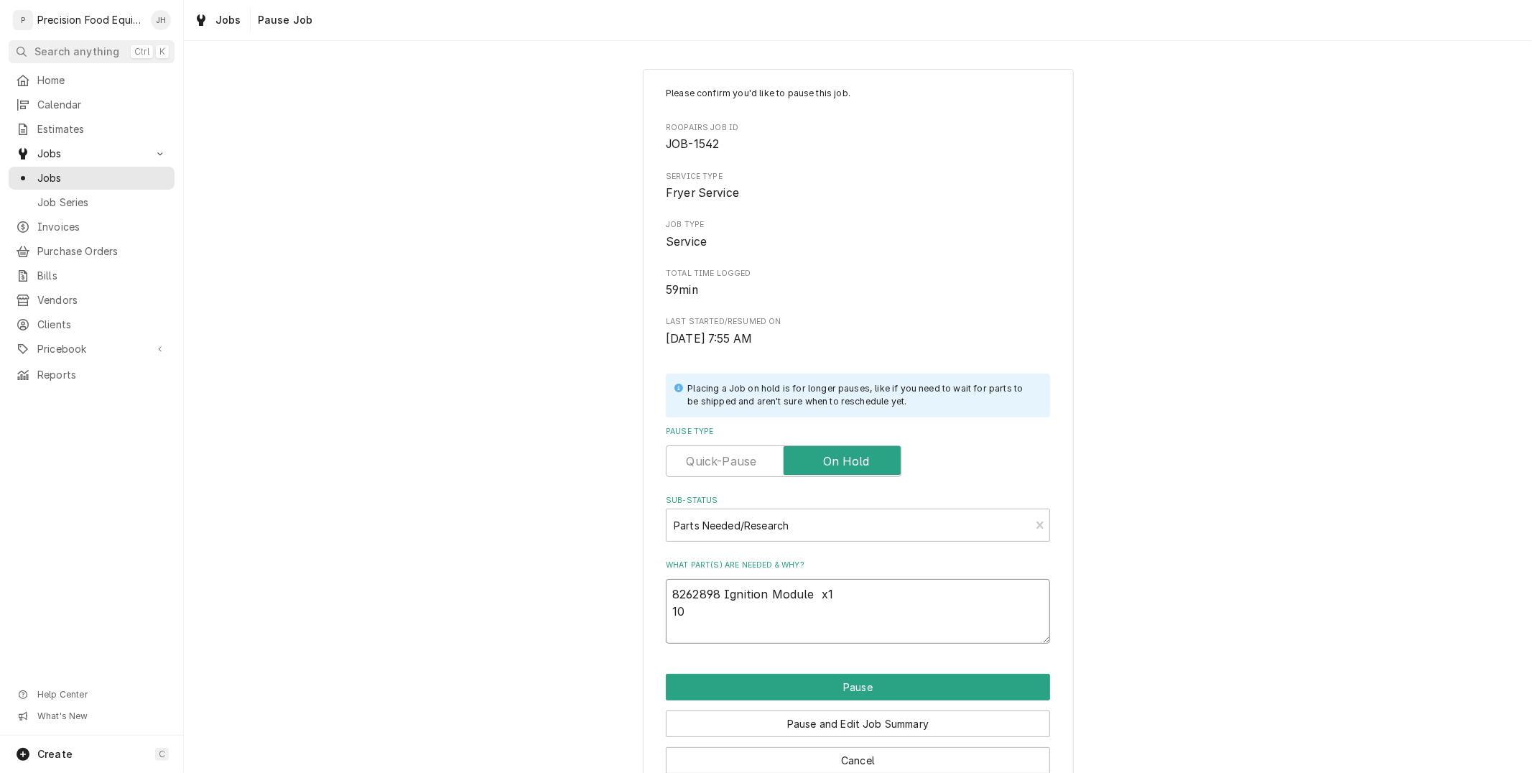
type textarea "8262898 Ignition Module x1 106"
type textarea "x"
type textarea "8262898 Ignition Module x1 1061"
type textarea "x"
type textarea "8262898 Ignition Module x1 10618"
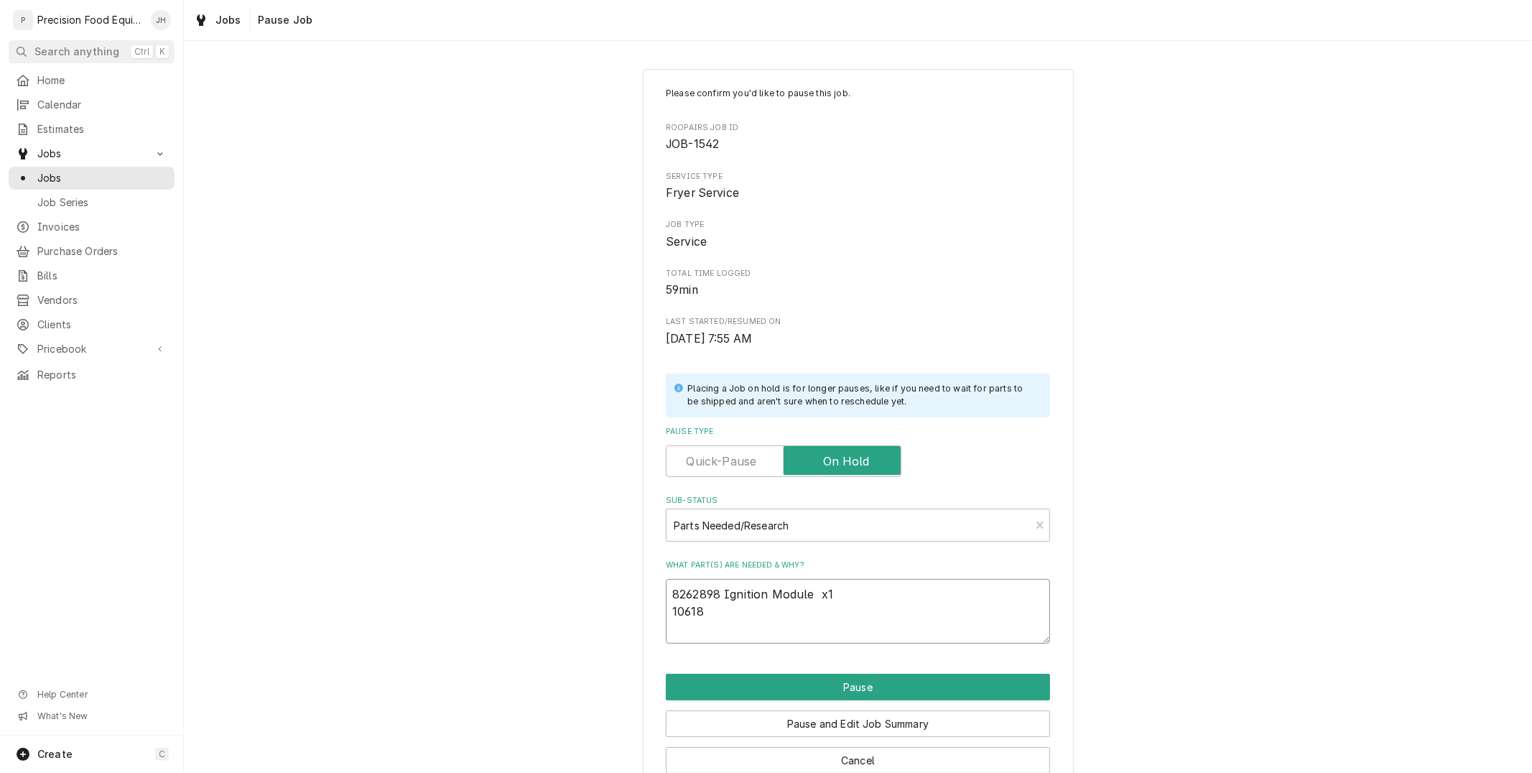
type textarea "x"
type textarea "8262898 Ignition Module x1 106183"
type textarea "x"
type textarea "8262898 Ignition Module x1 1061839"
type textarea "x"
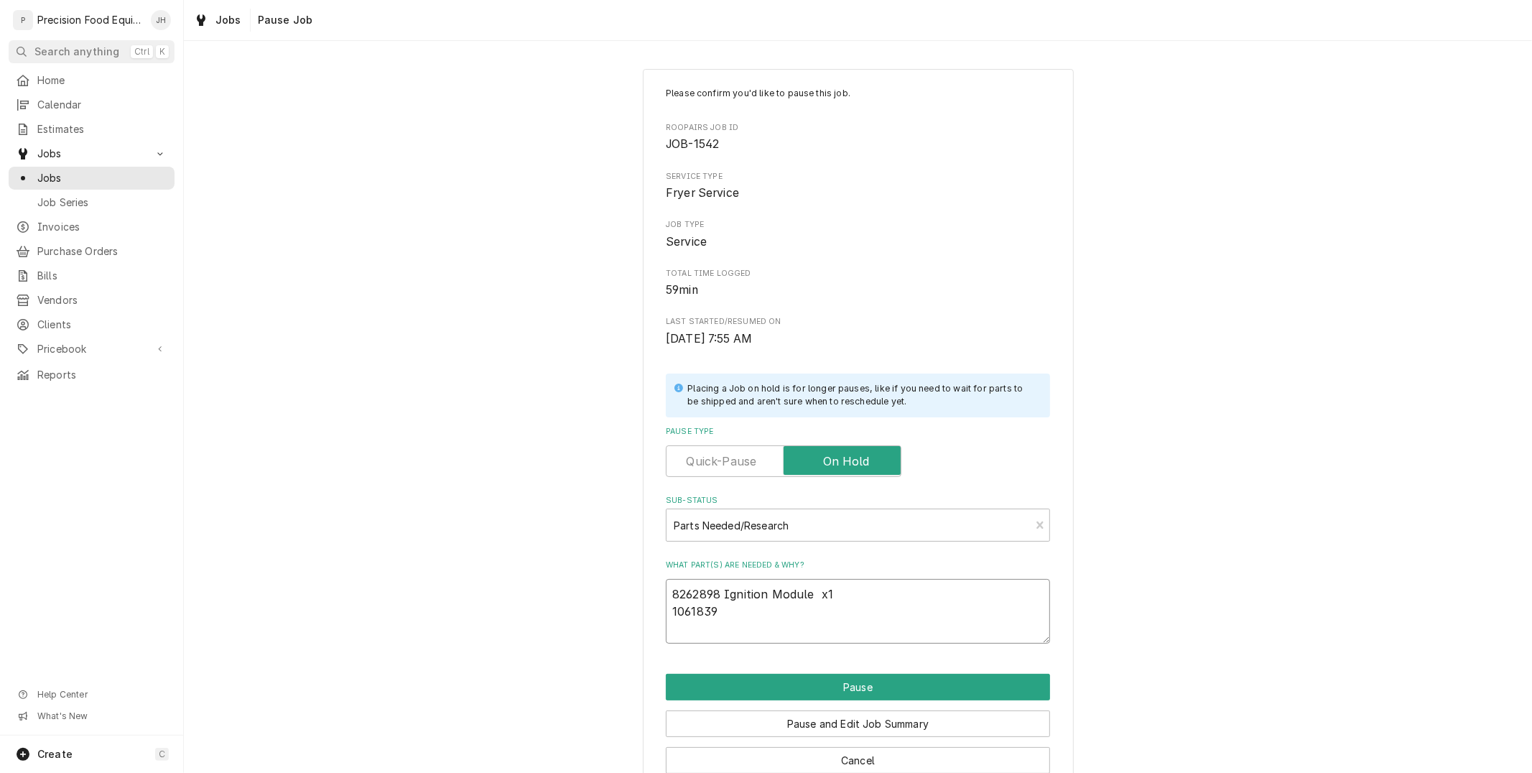
type textarea "8262898 Ignition Module x1 1061839S"
type textarea "x"
type textarea "8262898 Ignition Module x1 1061839SP"
type textarea "x"
type textarea "8262898 Ignition Module x1 1061839SP"
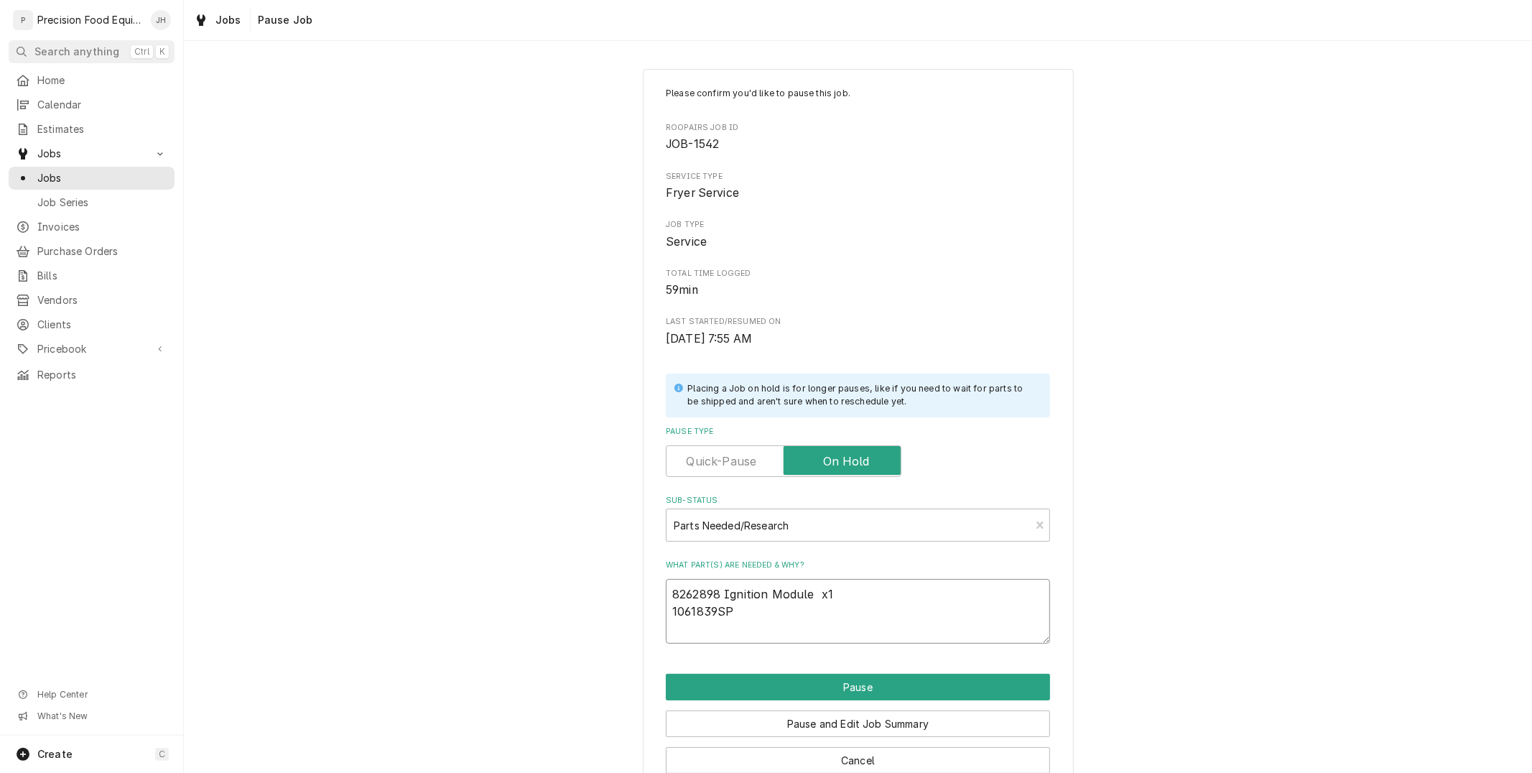
type textarea "x"
type textarea "8262898 Ignition Module x1 1061839SP P"
type textarea "x"
type textarea "8262898 Ignition Module x1 1061839SP Pi"
type textarea "x"
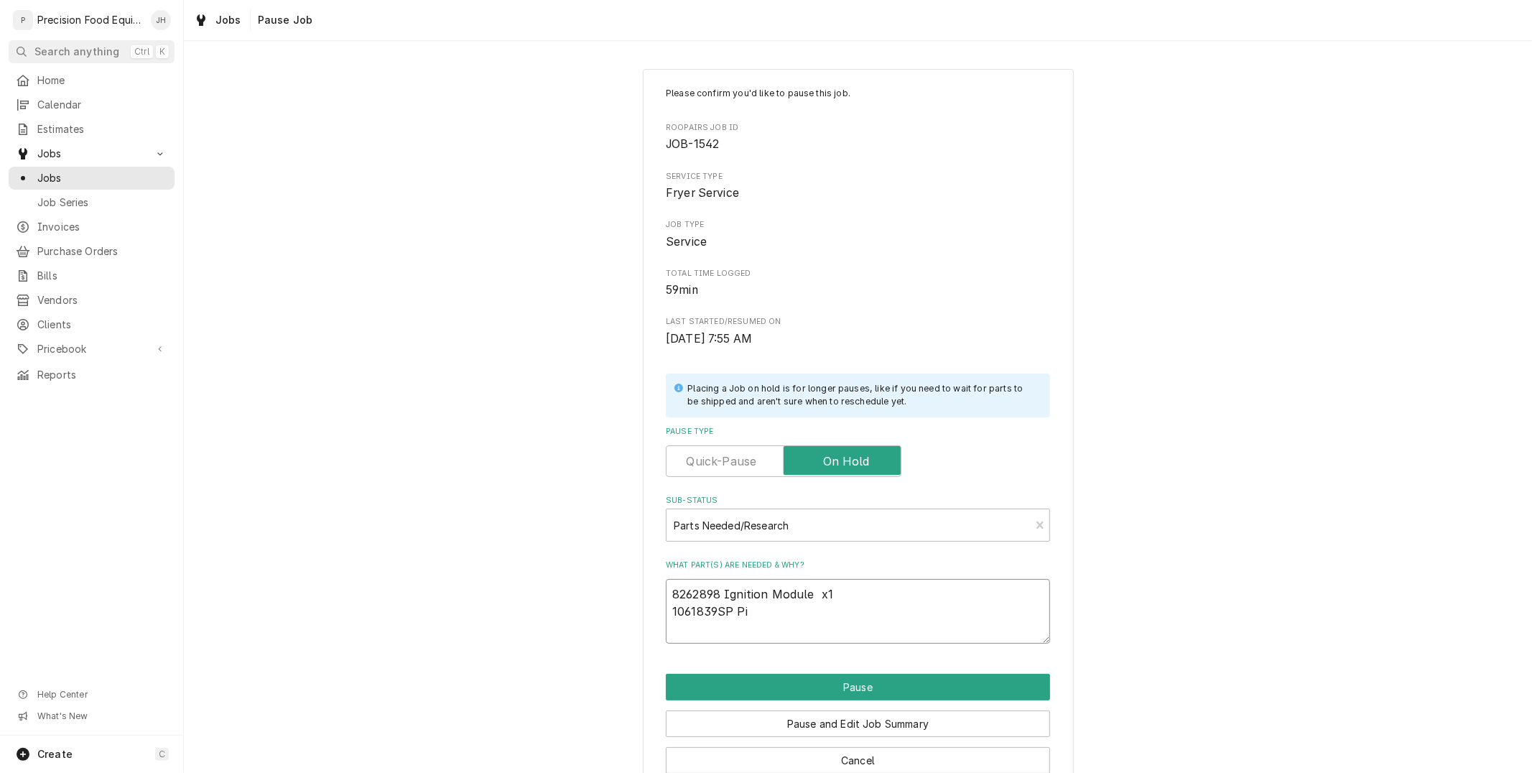
type textarea "8262898 Ignition Module x1 1061839SP Pio"
type textarea "x"
type textarea "8262898 Ignition Module x1 1061839SP Piol"
type textarea "x"
type textarea "8262898 Ignition Module x1 1061839SP Pio"
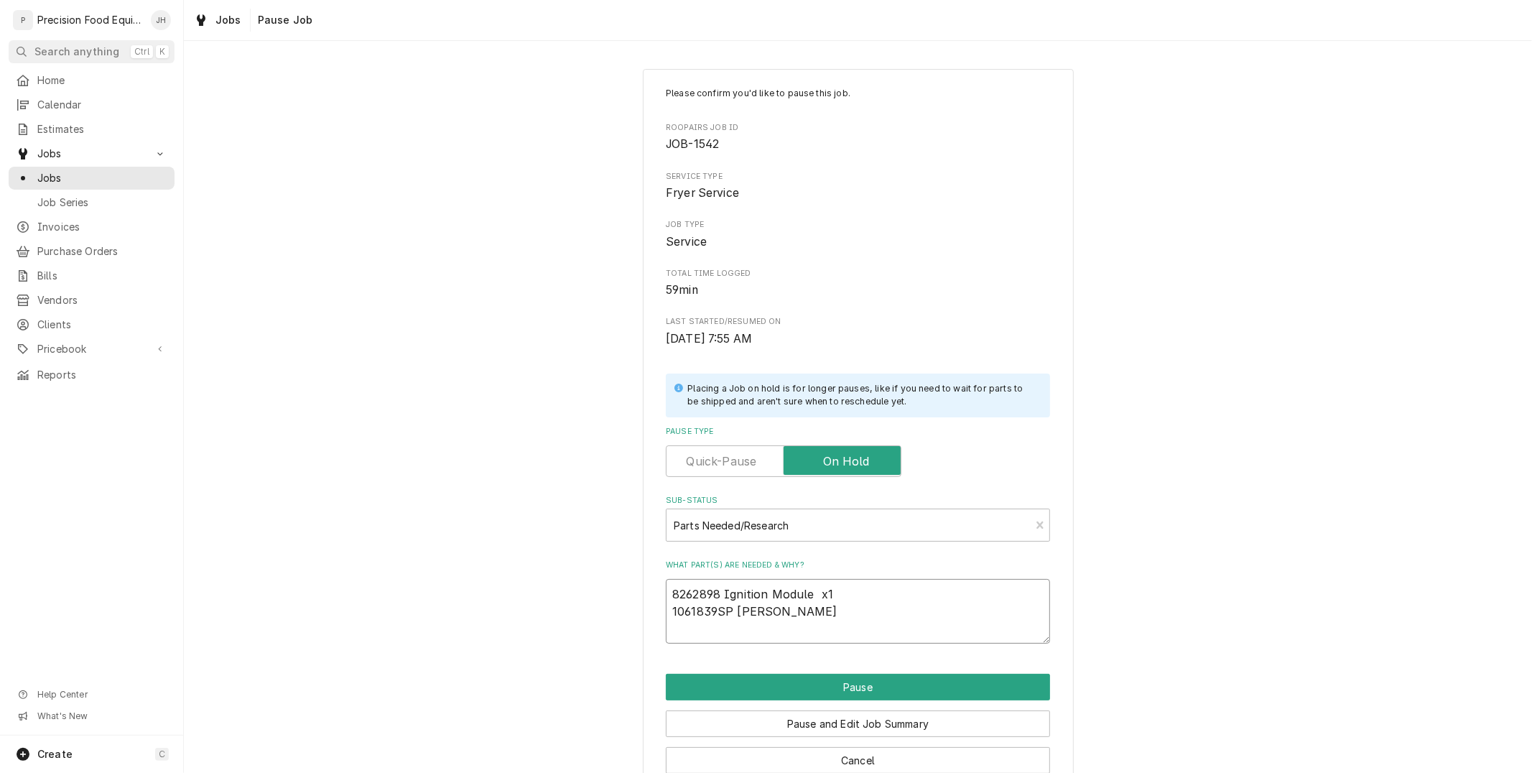
type textarea "x"
type textarea "8262898 Ignition Module x1 1061839SP Pi"
type textarea "x"
type textarea "8262898 Ignition Module x1 1061839SP Pil"
type textarea "x"
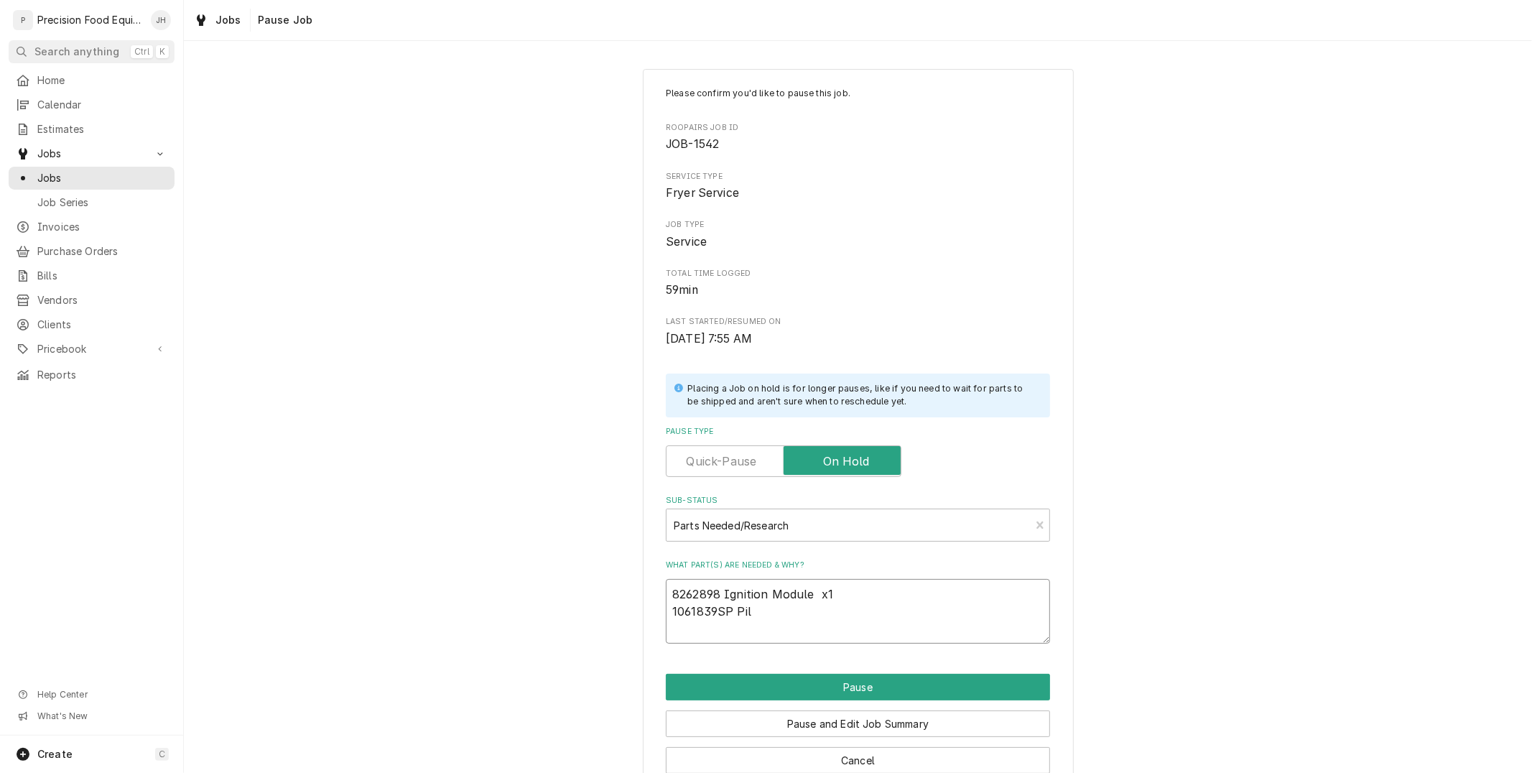
type textarea "8262898 Ignition Module x1 1061839SP Pilo"
type textarea "x"
type textarea "8262898 Ignition Module x1 1061839SP Pilot"
type textarea "x"
type textarea "8262898 Ignition Module x1 1061839SP Pilot"
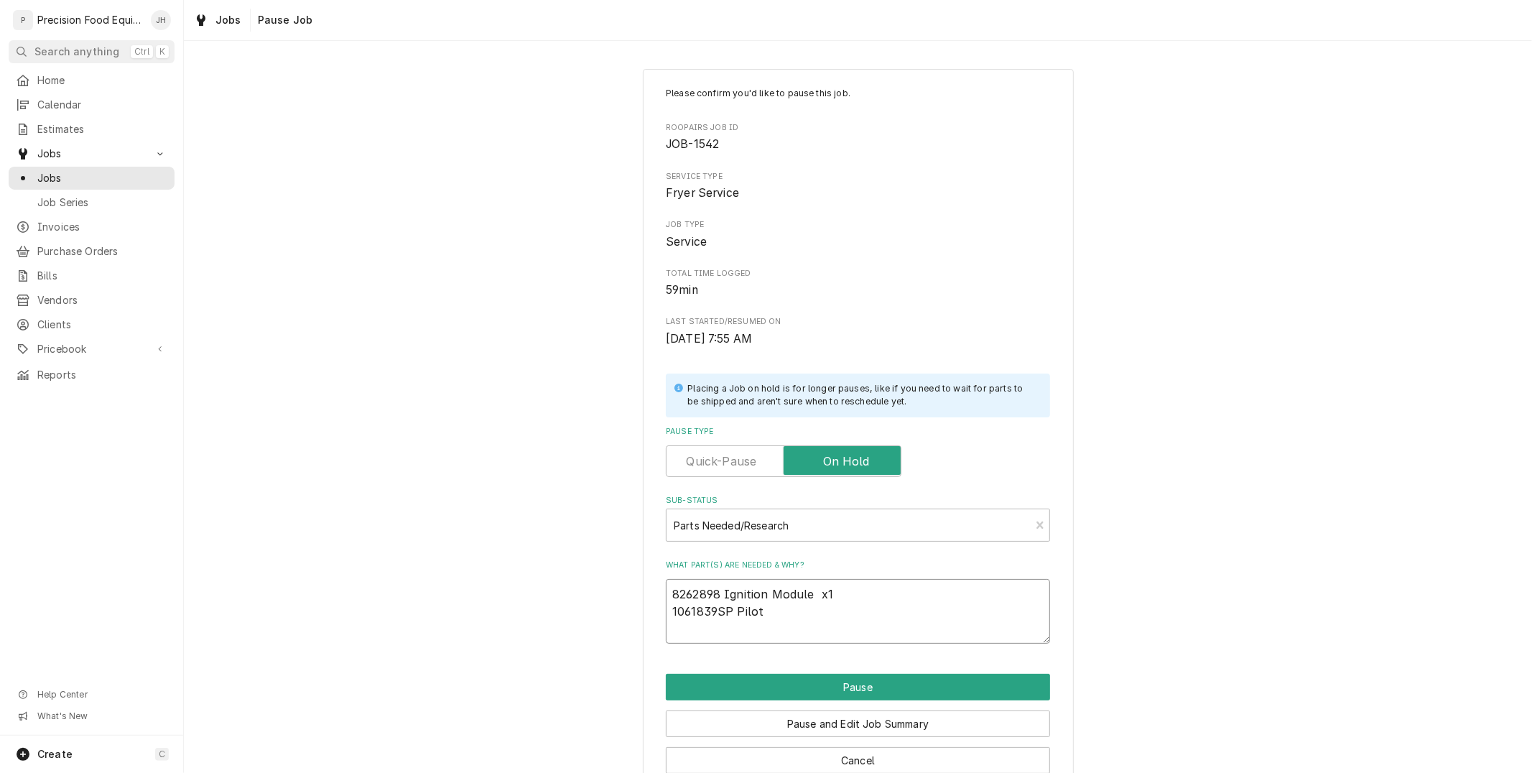
type textarea "x"
type textarea "8262898 Ignition Module x1 1061839SP Pilot a"
type textarea "x"
type textarea "8262898 Ignition Module x1 1061839SP Pilot as"
type textarea "x"
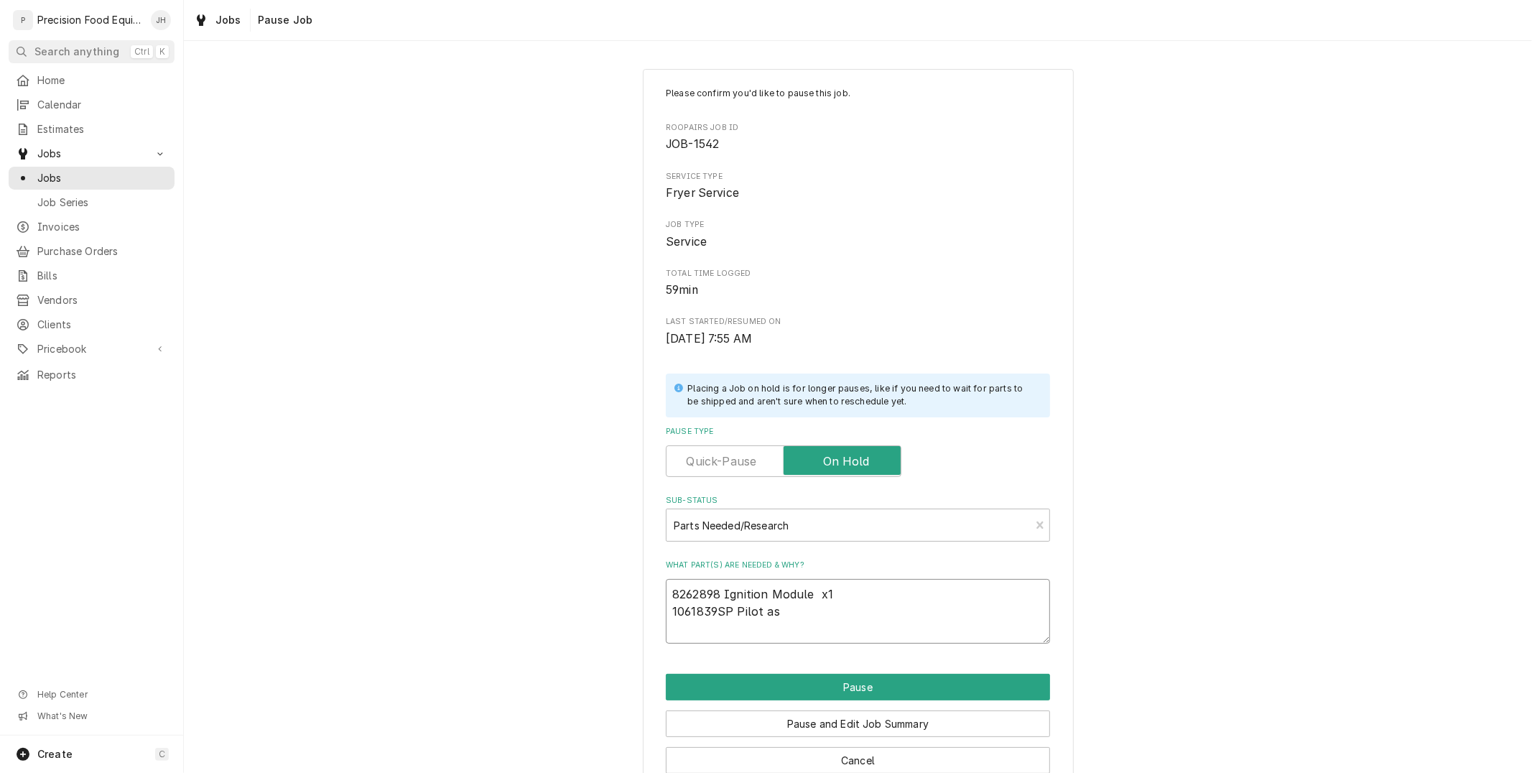
type textarea "8262898 Ignition Module x1 1061839SP Pilot ass"
type textarea "x"
type textarea "8262898 Ignition Module x1 1061839SP Pilot asse"
type textarea "x"
type textarea "8262898 Ignition Module x1 1061839SP Pilot assem"
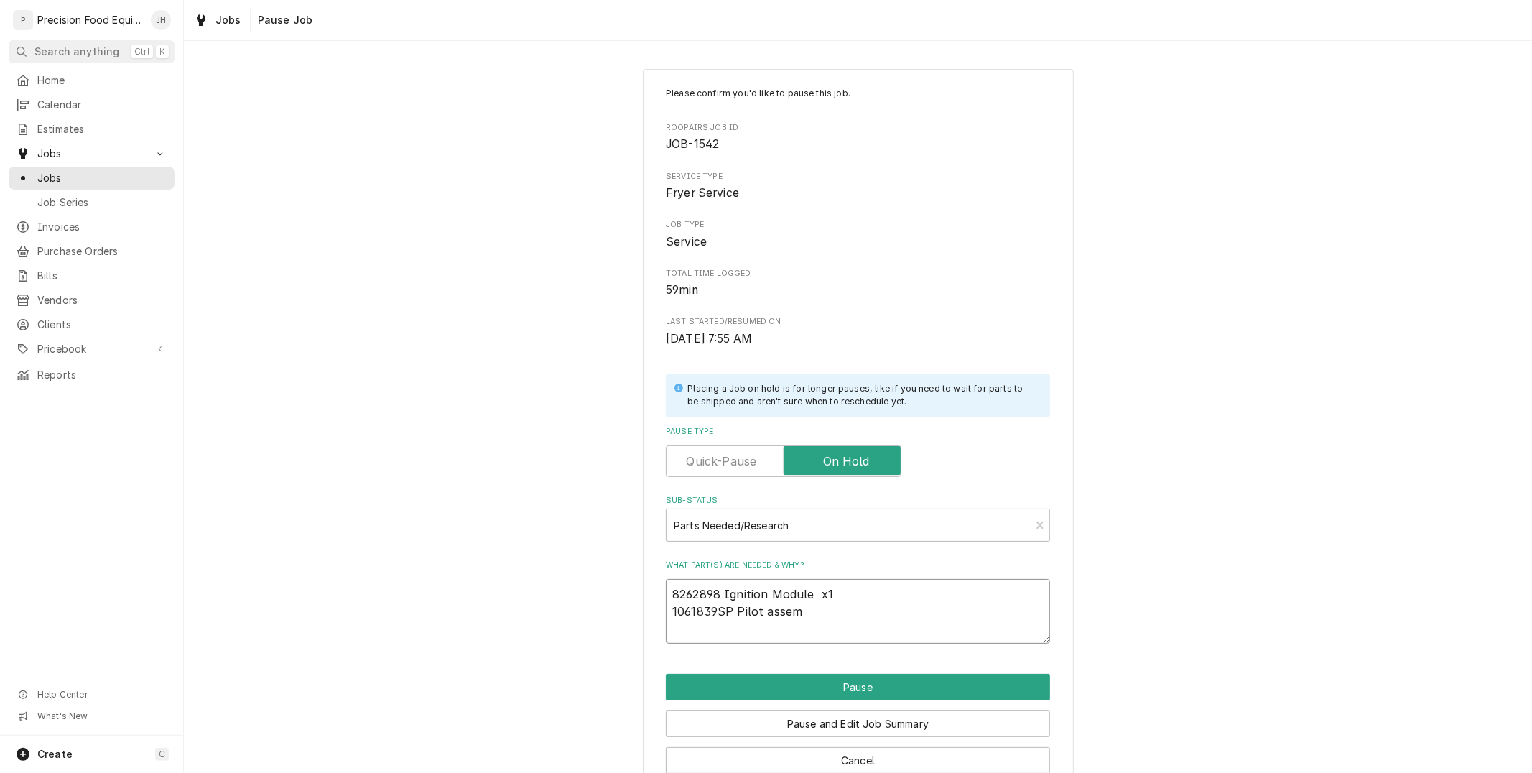
type textarea "x"
type textarea "8262898 Ignition Module x1 1061839SP Pilot assemb"
type textarea "x"
type textarea "8262898 Ignition Module x1 1061839SP Pilot assembl"
type textarea "x"
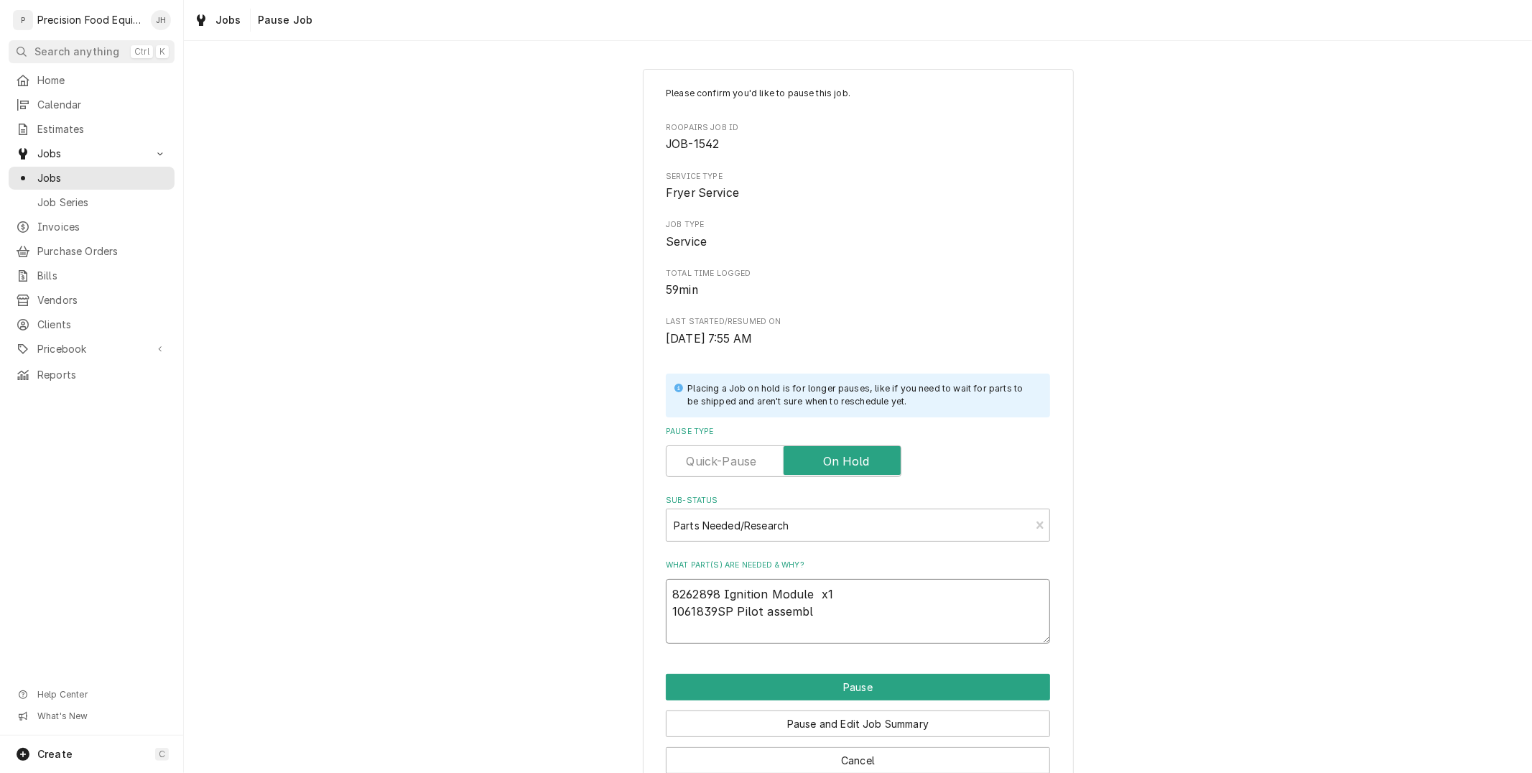
type textarea "8262898 Ignition Module x1 1061839SP Pilot assembly"
type textarea "x"
type textarea "8262898 Ignition Module x1 1061839SP Pilot assembly"
type textarea "x"
type textarea "8262898 Ignition Module x1 1061839SP Pilot assembly"
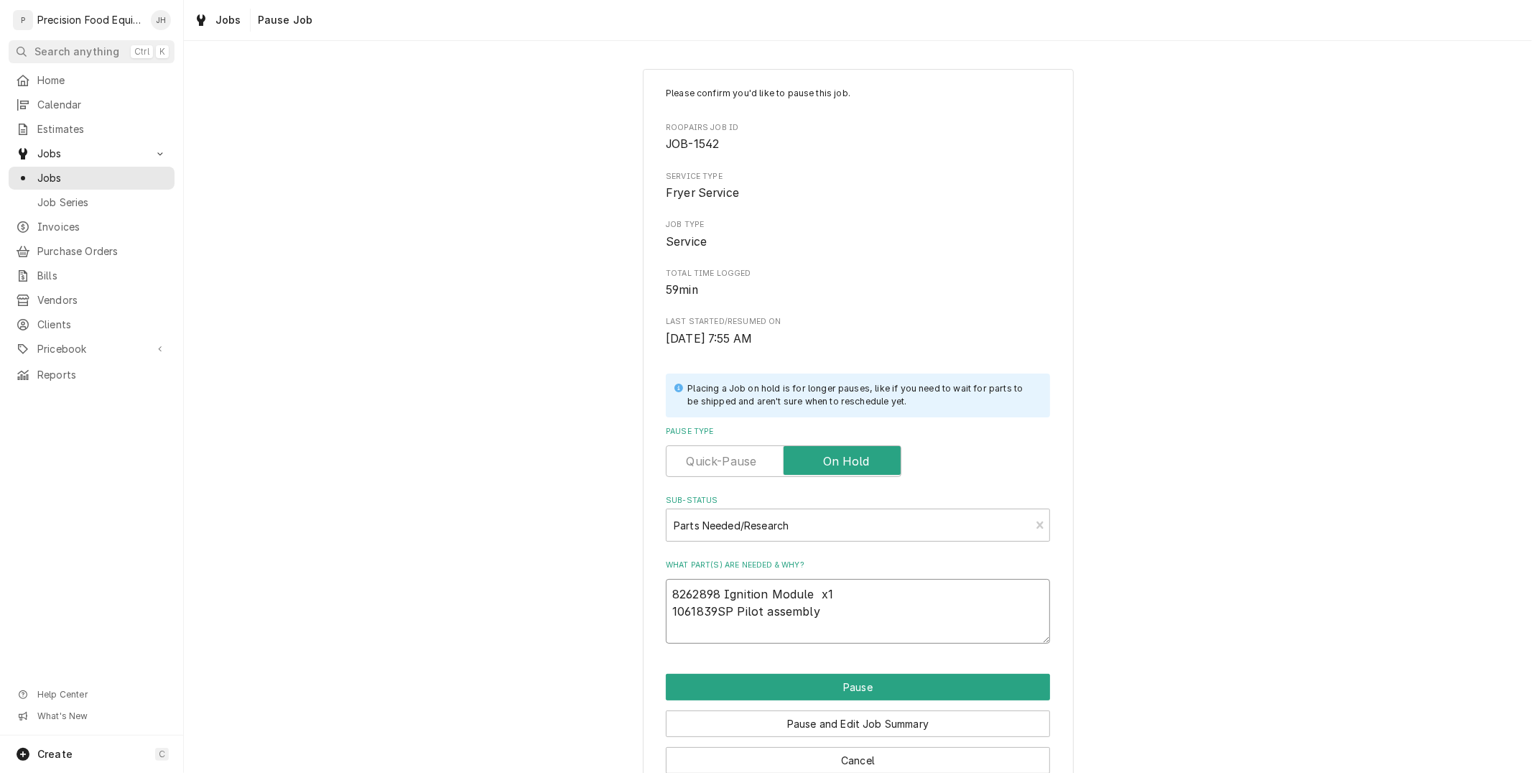
type textarea "x"
type textarea "8262898 Ignition Module x1 1061839SP Pilot assembly x"
type textarea "x"
type textarea "8262898 Ignition Module x1 1061839SP Pilot assembly x1"
click at [856, 680] on button "Pause" at bounding box center [858, 687] width 384 height 27
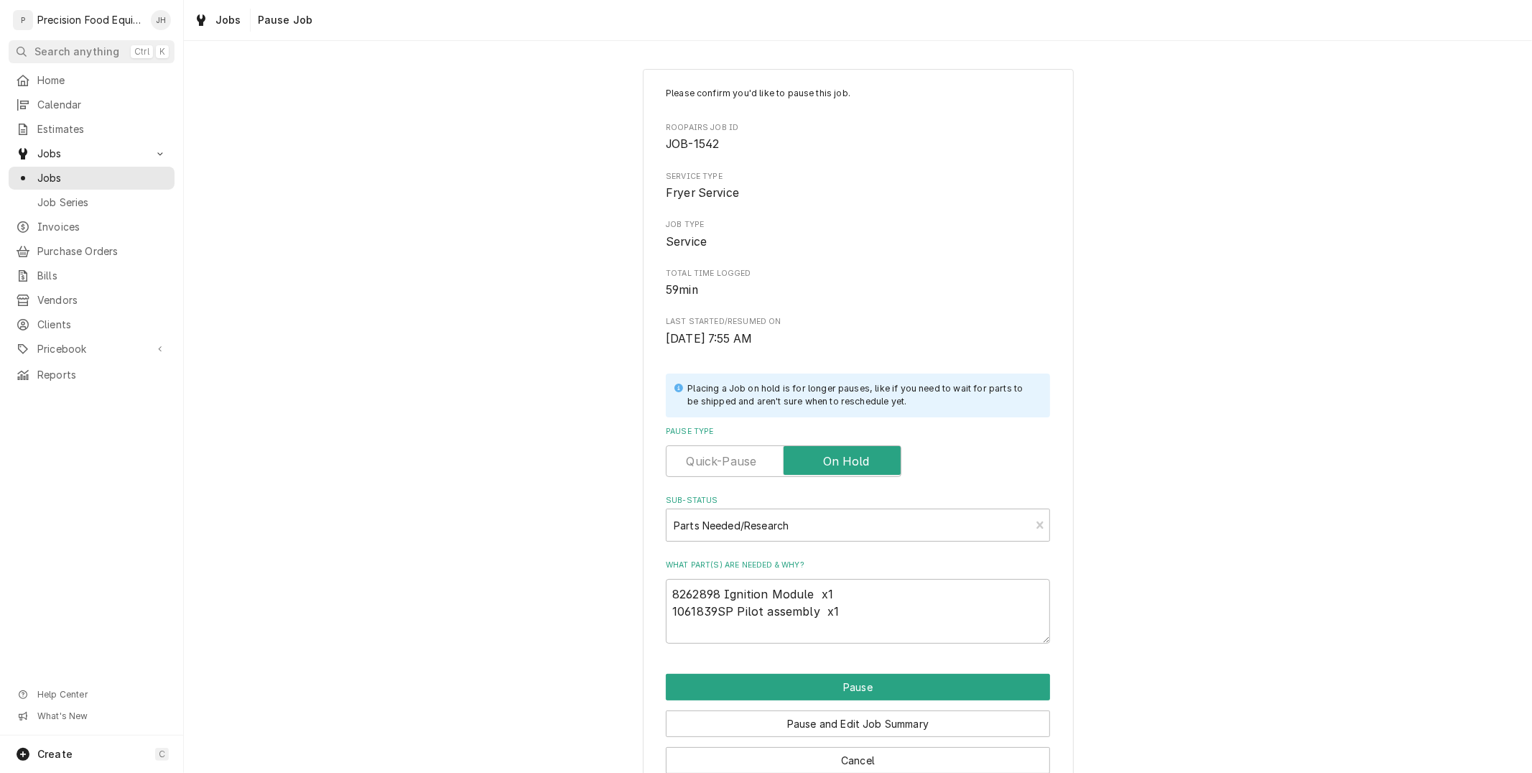
scroll to position [32, 0]
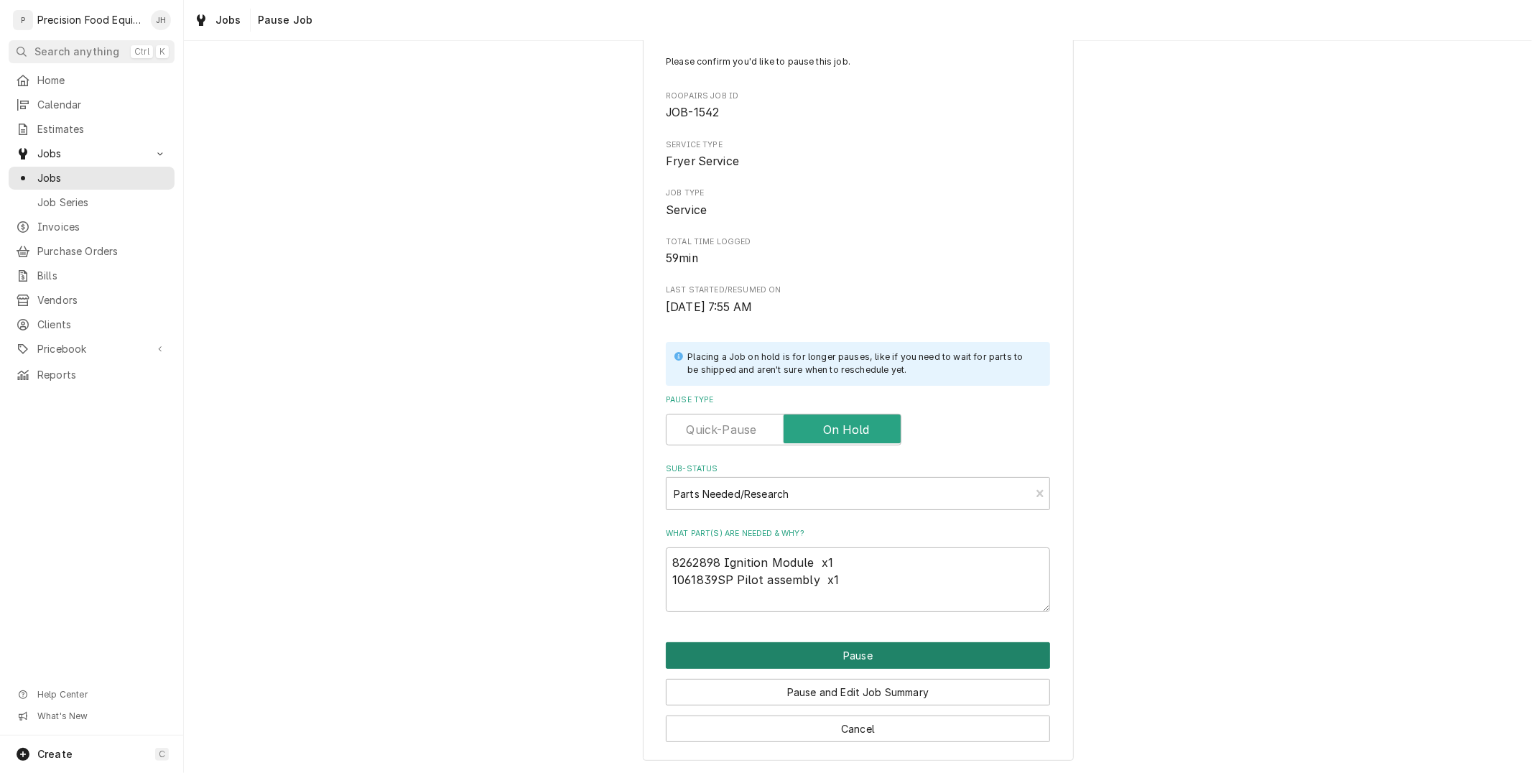
click at [914, 644] on button "Pause" at bounding box center [858, 655] width 384 height 27
type textarea "x"
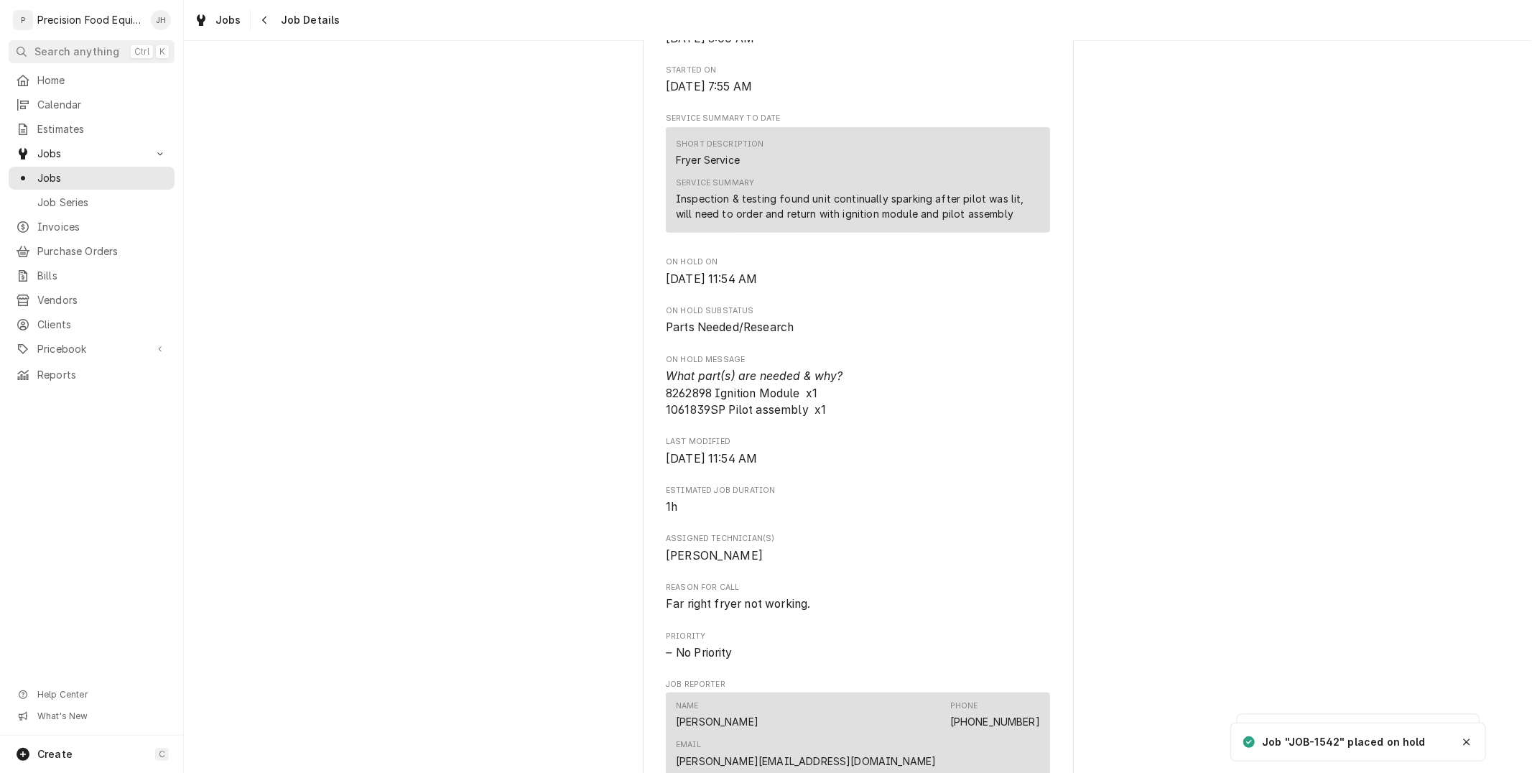
scroll to position [1266, 0]
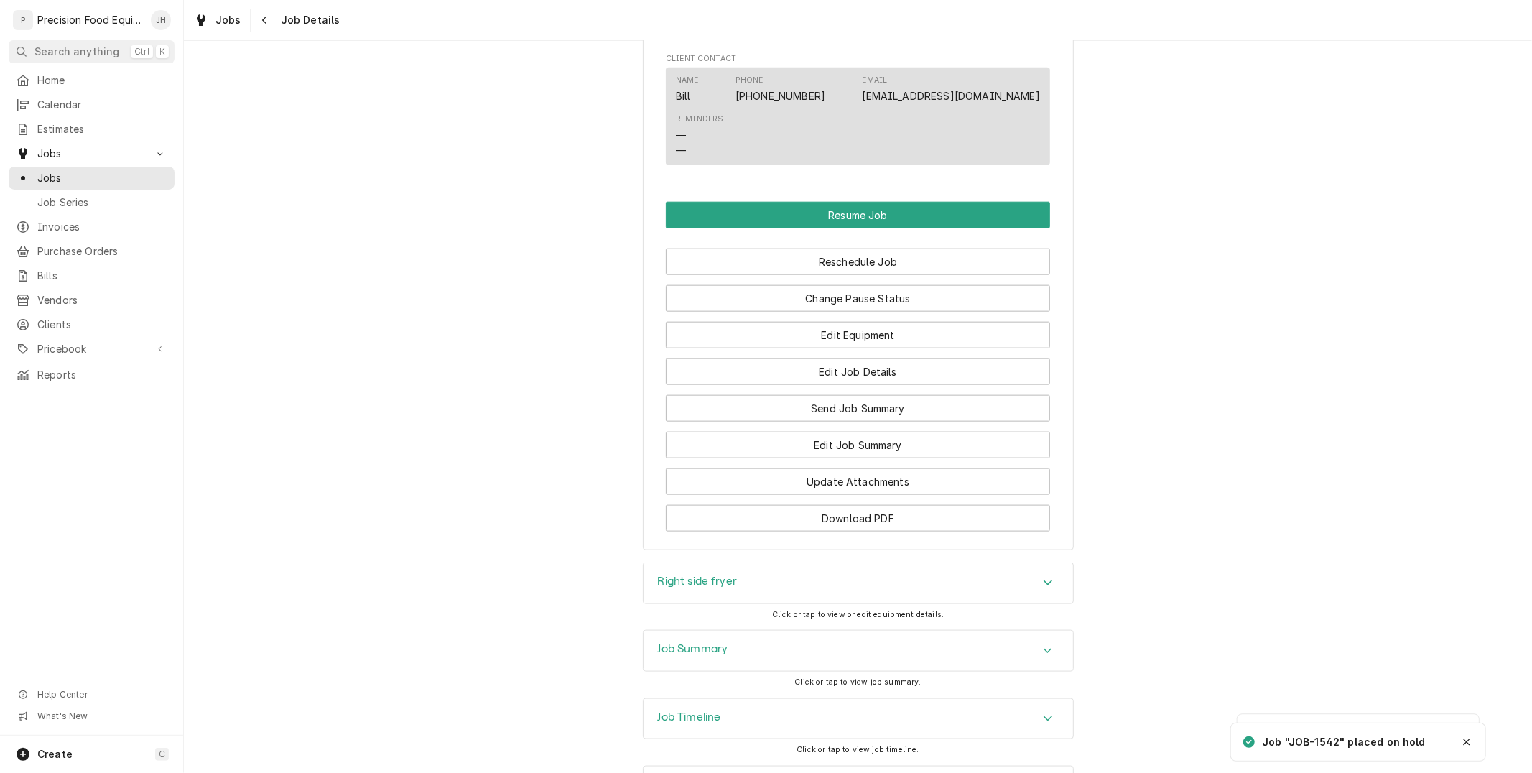
click at [856, 699] on div "Job Timeline" at bounding box center [859, 719] width 430 height 40
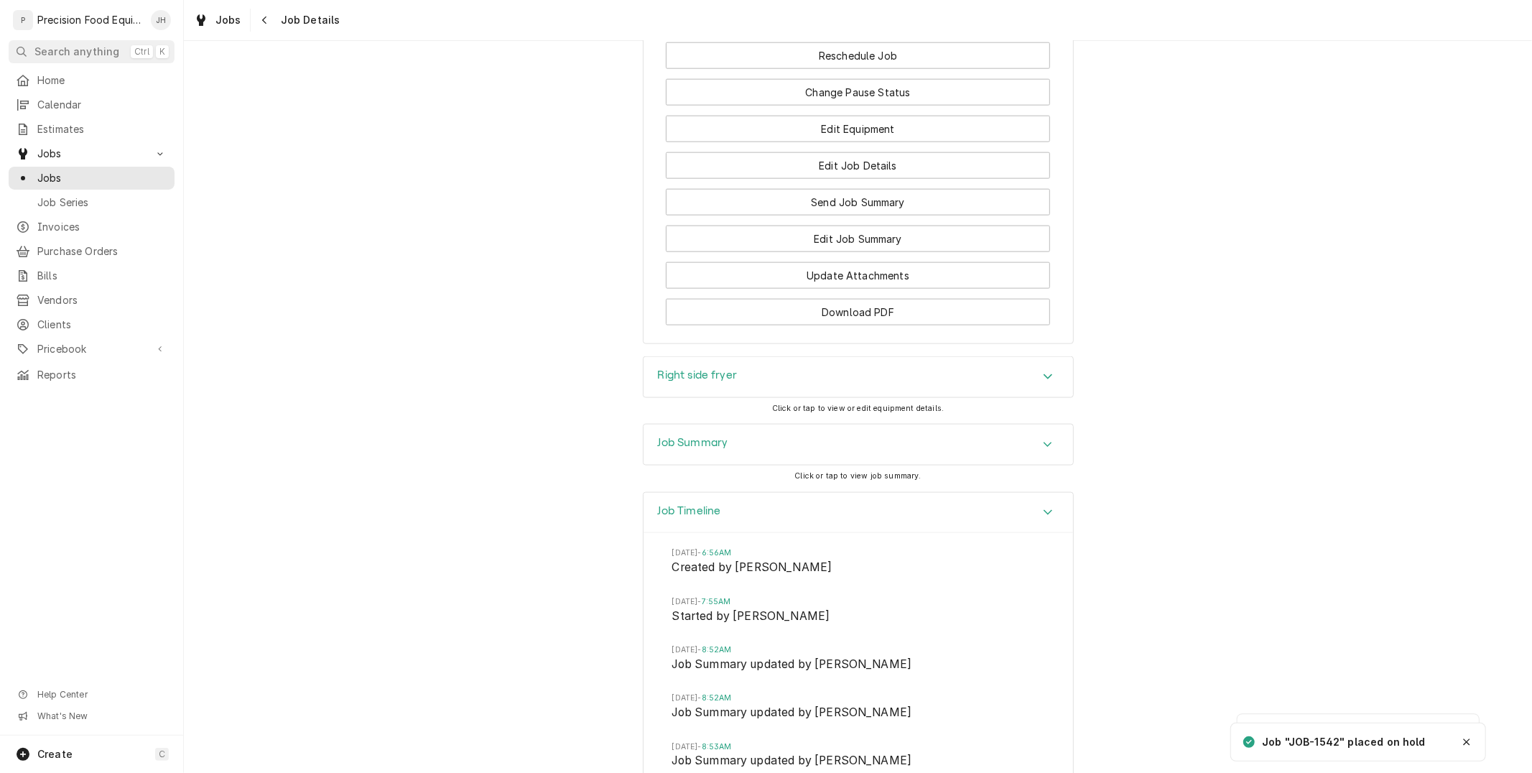
scroll to position [1805, 0]
